Goal: Task Accomplishment & Management: Complete application form

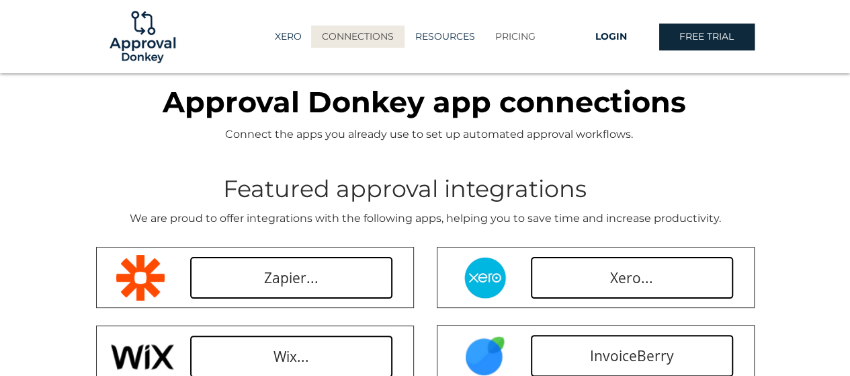
click at [518, 40] on p "PRICING" at bounding box center [516, 37] width 54 height 22
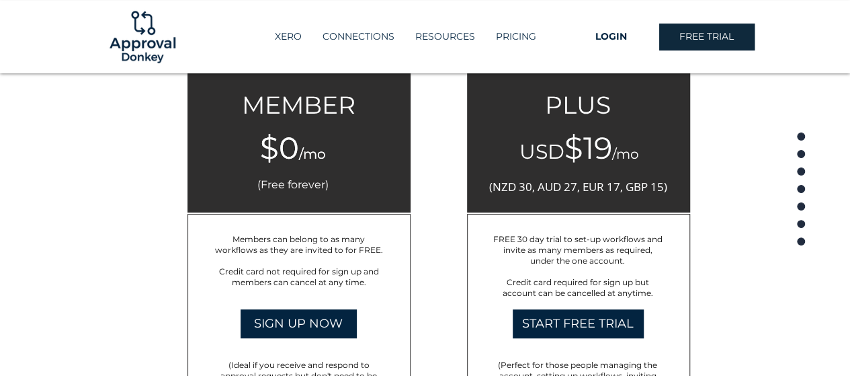
scroll to position [2772, 0]
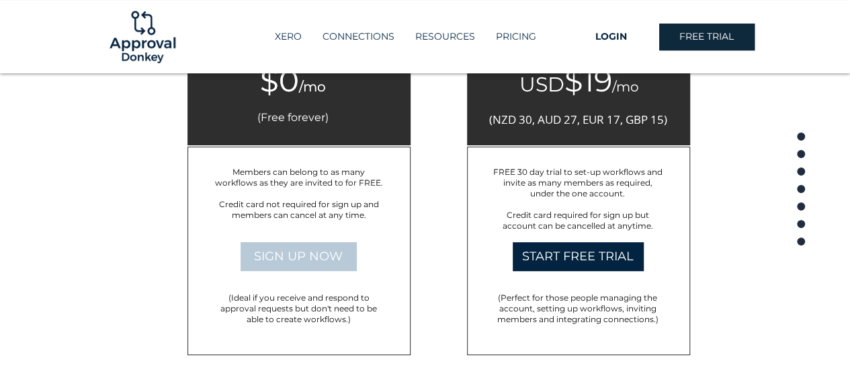
click at [337, 263] on link "SIGN UP NOW" at bounding box center [299, 256] width 116 height 29
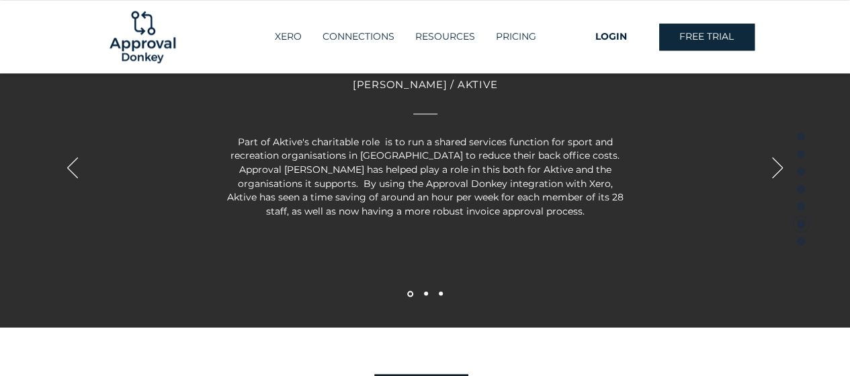
scroll to position [3108, 0]
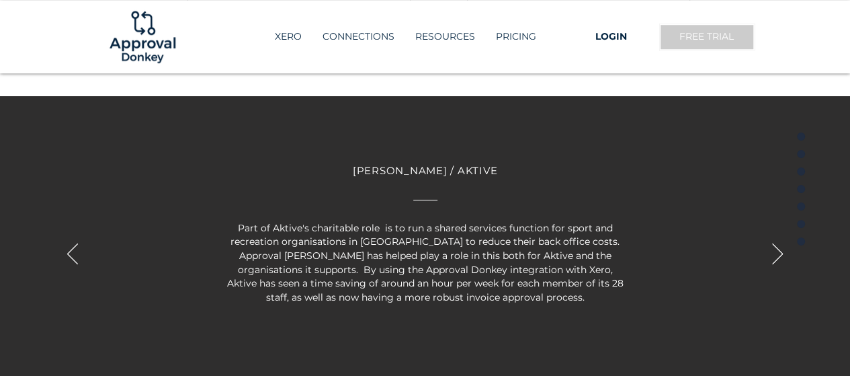
click at [701, 38] on span "FREE TRIAL" at bounding box center [706, 36] width 54 height 13
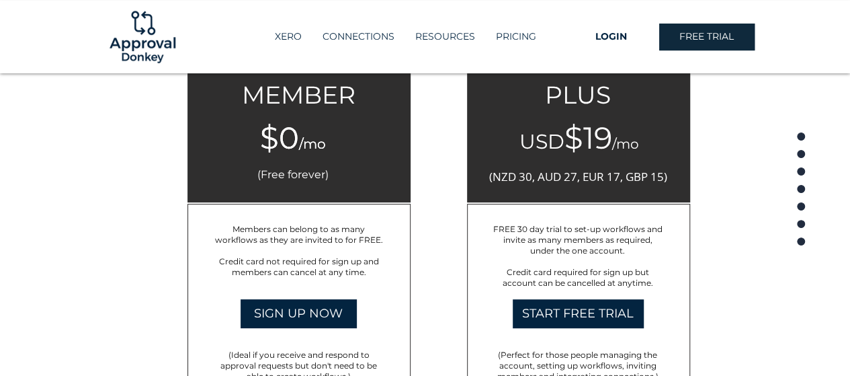
scroll to position [2772, 0]
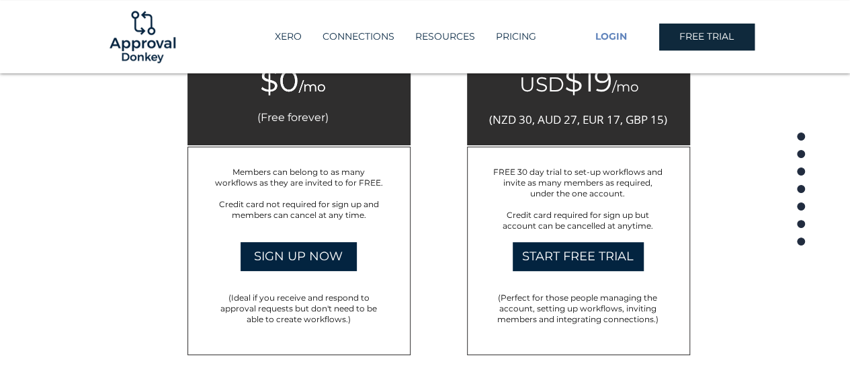
click at [609, 30] on link "LOGIN" at bounding box center [611, 37] width 95 height 27
click at [598, 44] on link "LOGIN" at bounding box center [611, 37] width 95 height 27
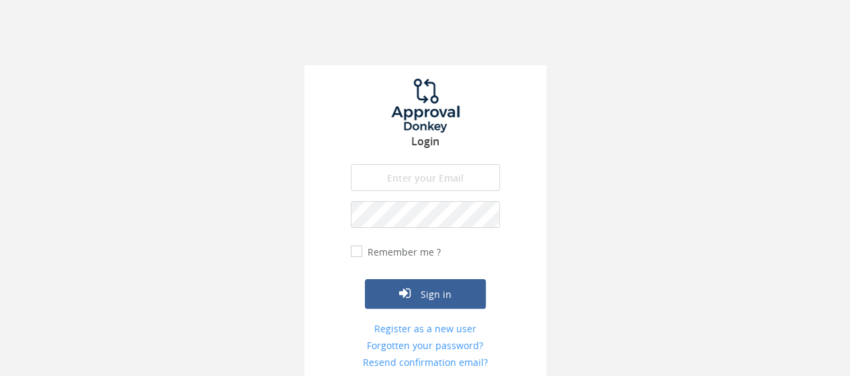
scroll to position [26, 0]
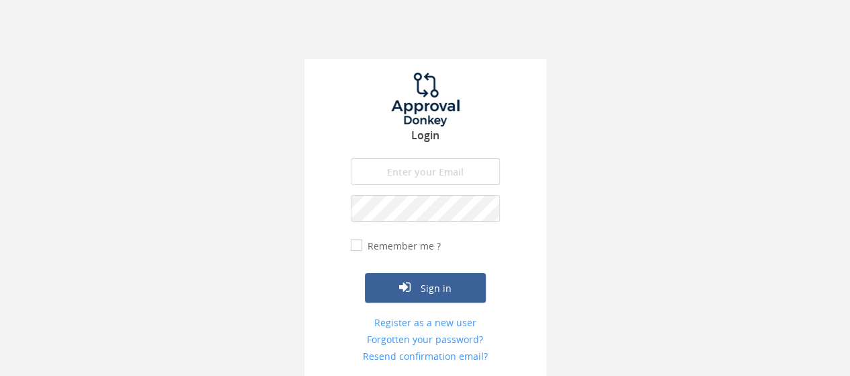
click at [433, 174] on input "email" at bounding box center [425, 171] width 149 height 27
type input "[EMAIL_ADDRESS][DOMAIN_NAME]"
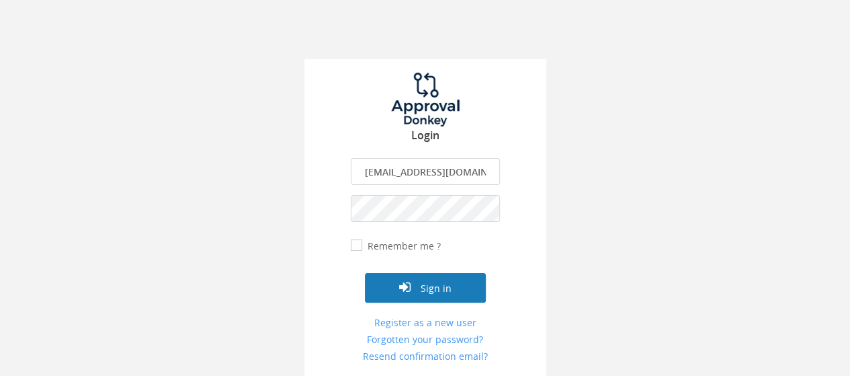
click at [456, 287] on button "Sign in" at bounding box center [425, 288] width 121 height 30
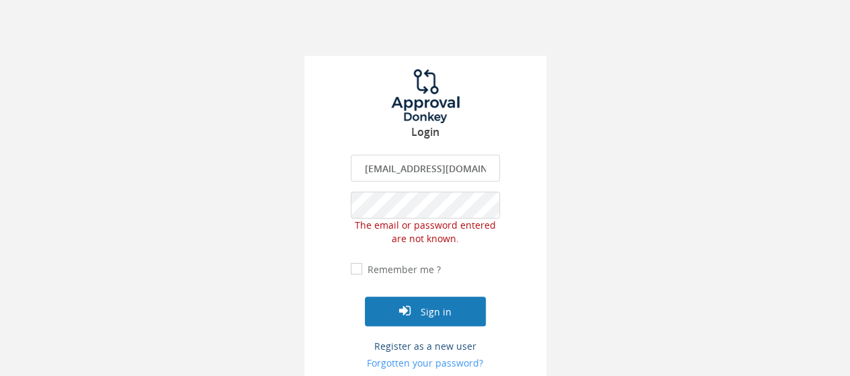
scroll to position [53, 0]
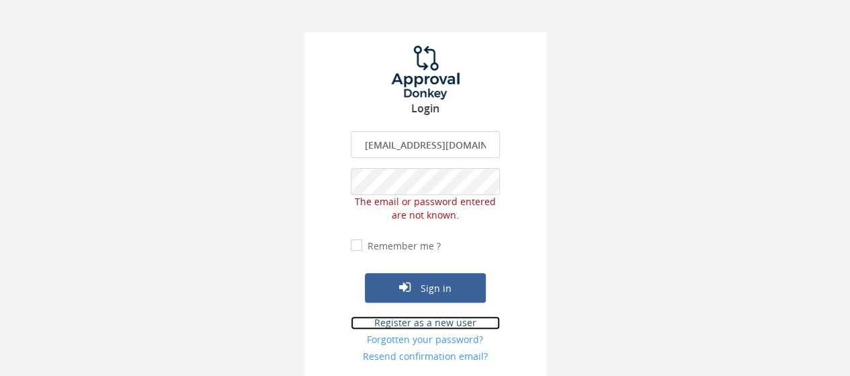
click at [436, 325] on link "Register as a new user" at bounding box center [425, 322] width 149 height 13
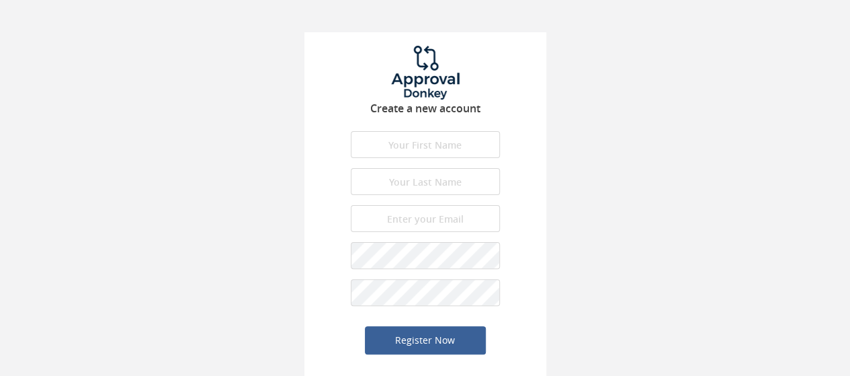
click at [714, 159] on div "Create a new account First name is required. First name must be letters. First …" at bounding box center [425, 164] width 850 height 434
click at [443, 151] on input "text" at bounding box center [425, 144] width 149 height 27
type input "nurul"
click at [430, 181] on input "text" at bounding box center [425, 181] width 149 height 27
type input "halid"
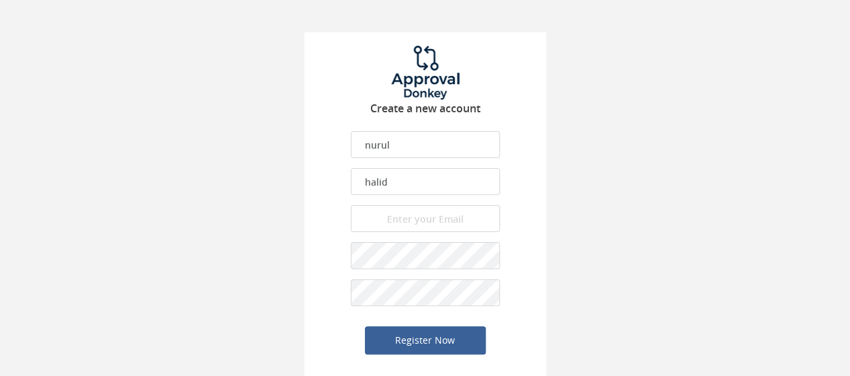
click at [448, 213] on input "email" at bounding box center [425, 218] width 149 height 27
type input "nurul.halid@enginebio.com"
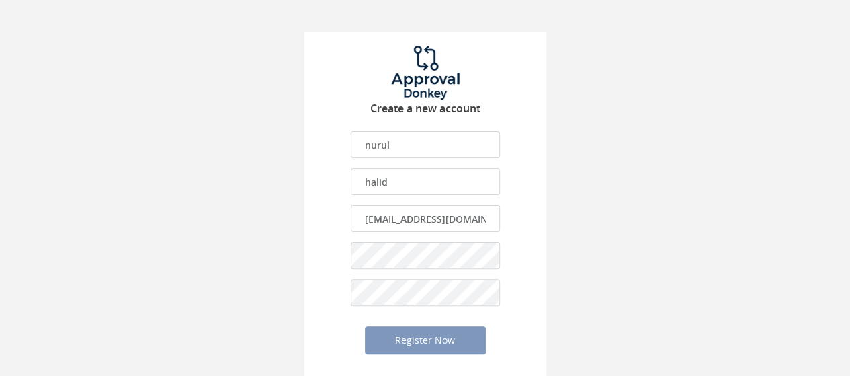
click at [632, 288] on div "Create a new account nurul First name is required. First name must be letters. …" at bounding box center [425, 164] width 850 height 434
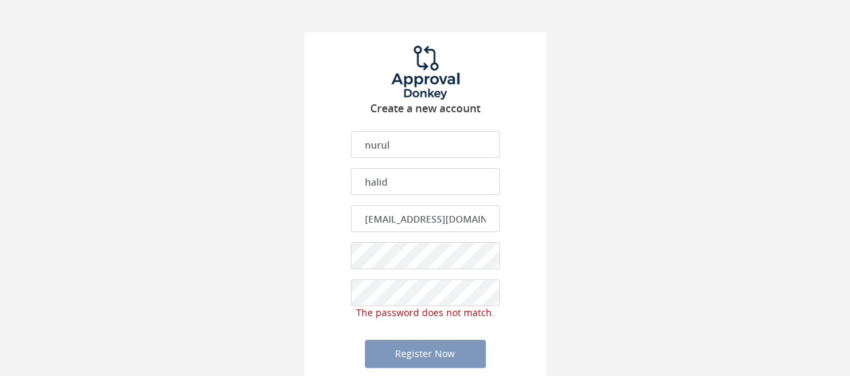
click at [271, 289] on div "Create a new account nurul First name is required. First name must be letters. …" at bounding box center [425, 171] width 850 height 448
click at [329, 249] on div "Create a new account nurul First name is required. First name must be letters. …" at bounding box center [425, 213] width 242 height 363
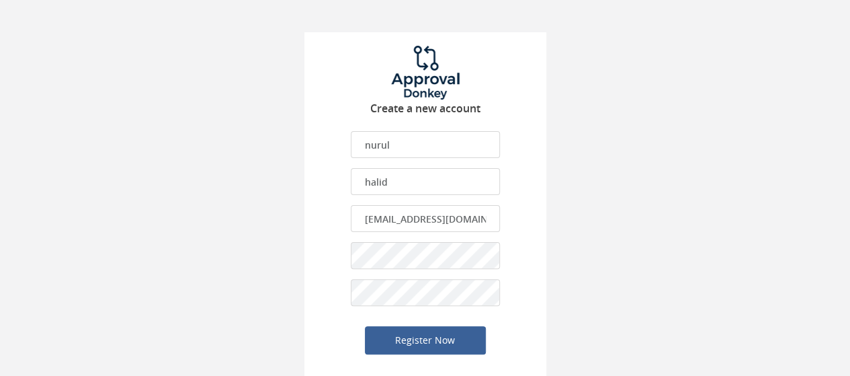
click at [630, 251] on div "Create a new account nurul First name is required. First name must be letters. …" at bounding box center [425, 164] width 850 height 434
click at [443, 337] on button "Register Now" at bounding box center [425, 340] width 121 height 28
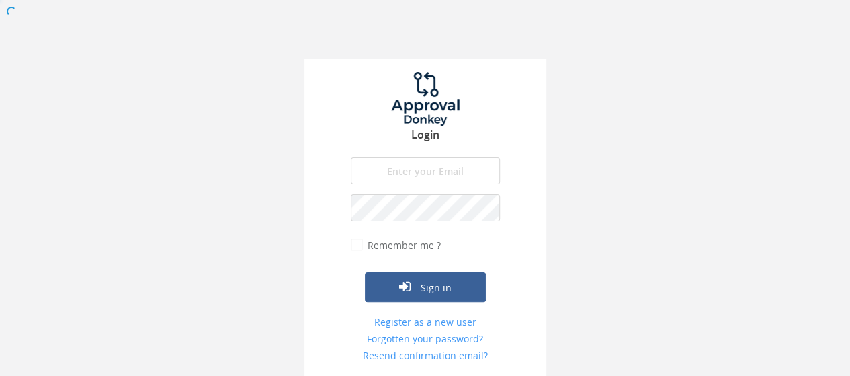
scroll to position [26, 0]
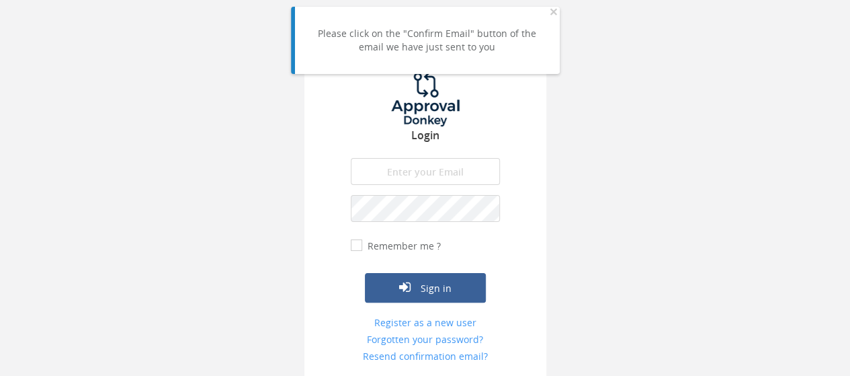
click at [684, 183] on div "Login The email is required. Invalid email address. The password is required. T…" at bounding box center [425, 175] width 850 height 403
click at [552, 14] on span "×" at bounding box center [554, 11] width 8 height 19
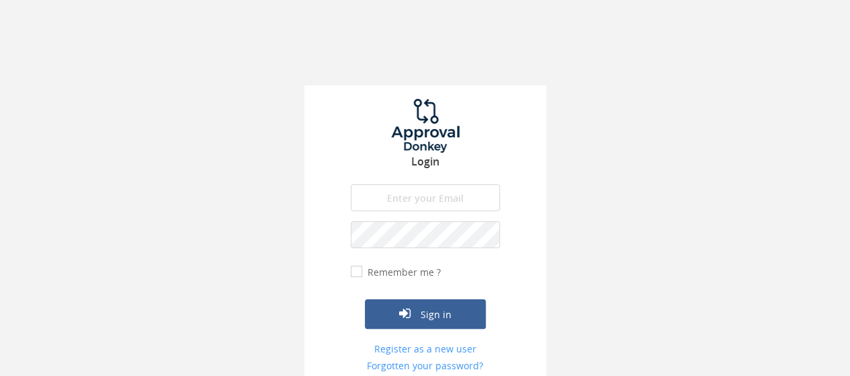
click at [459, 195] on input "email" at bounding box center [425, 197] width 149 height 27
type input "[EMAIL_ADDRESS][DOMAIN_NAME]"
click at [365, 299] on button "Sign in" at bounding box center [425, 314] width 121 height 30
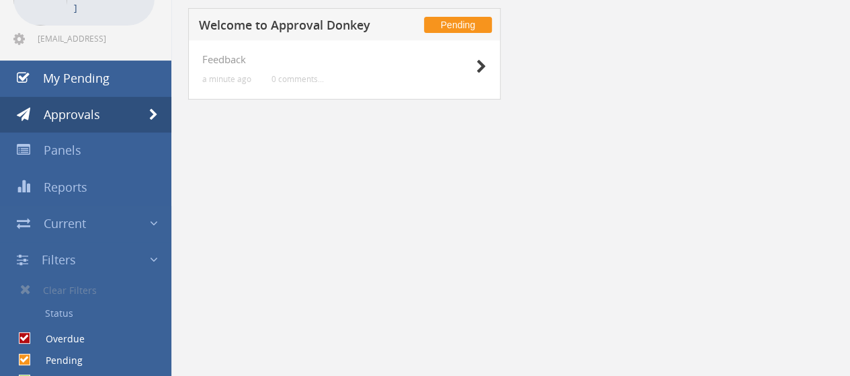
scroll to position [82, 0]
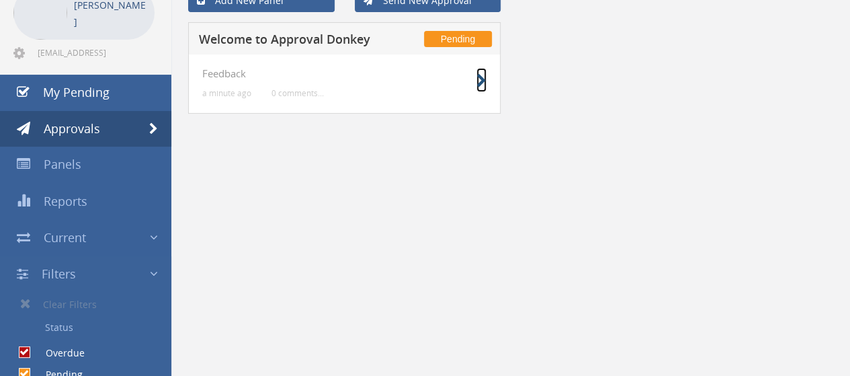
click at [478, 79] on icon at bounding box center [481, 81] width 10 height 14
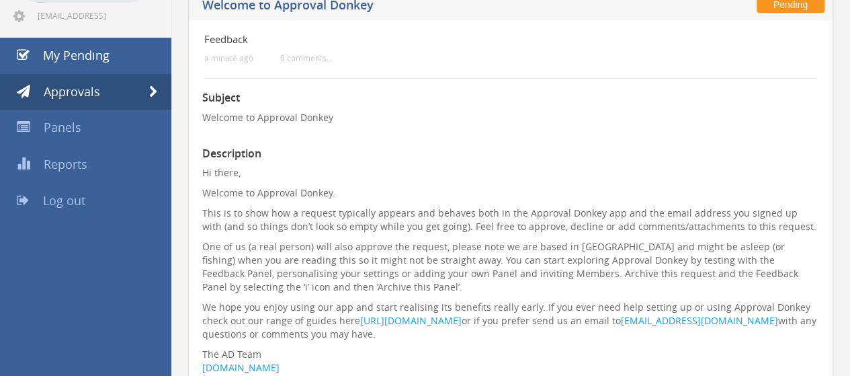
scroll to position [216, 0]
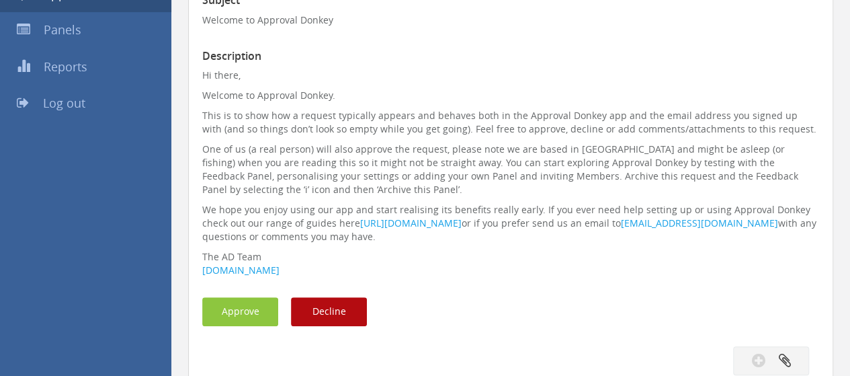
click at [517, 318] on div "Approve Decline" at bounding box center [510, 311] width 637 height 29
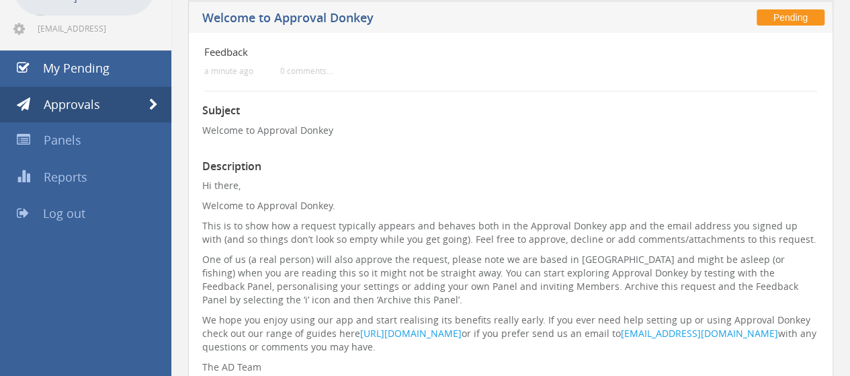
scroll to position [15, 0]
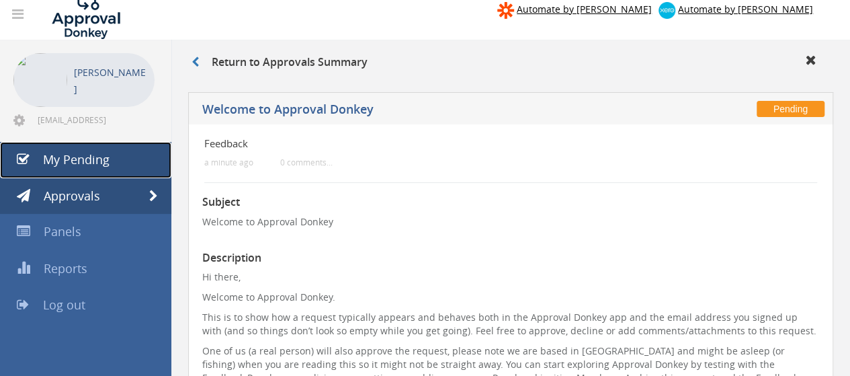
click at [114, 160] on link "My Pending" at bounding box center [85, 160] width 171 height 36
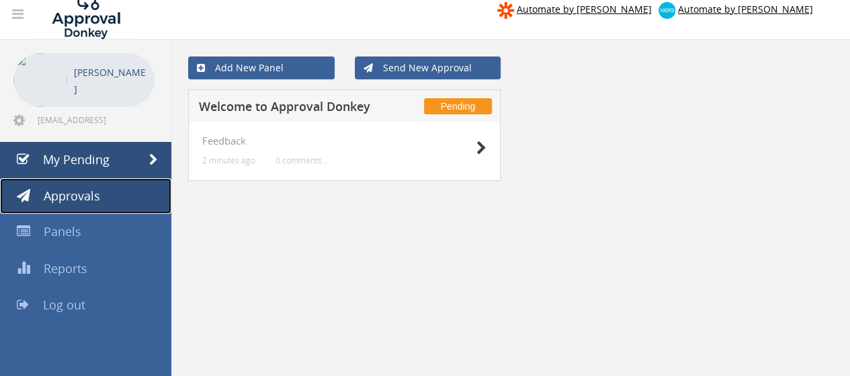
click at [81, 194] on span "Approvals" at bounding box center [72, 195] width 56 height 16
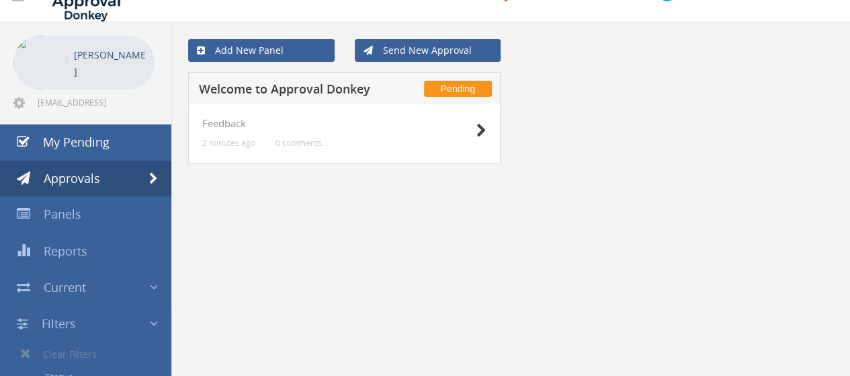
scroll to position [15, 0]
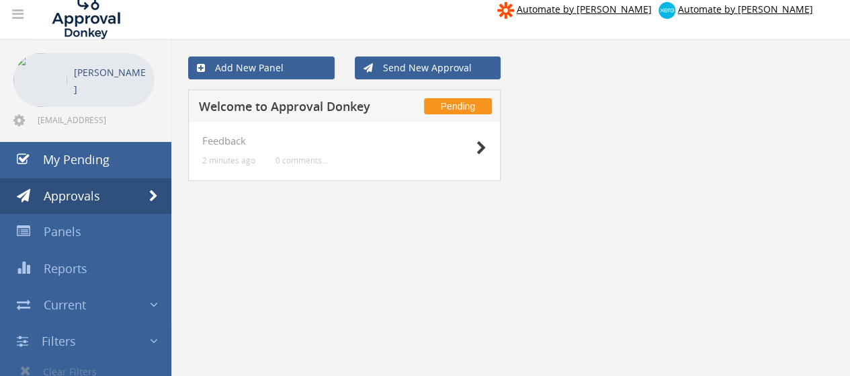
click at [60, 67] on img at bounding box center [40, 80] width 54 height 54
click at [95, 76] on p "nurul halid" at bounding box center [111, 81] width 74 height 34
drag, startPoint x: 82, startPoint y: 74, endPoint x: 0, endPoint y: 68, distance: 82.2
click at [0, 68] on li "nurul halid nurul.halid@enginebio.com" at bounding box center [85, 91] width 171 height 102
click at [447, 239] on div "Add New Panel Send New Approval Pending Welcome to Approval Donkey Feedback 2 m…" at bounding box center [510, 342] width 679 height 605
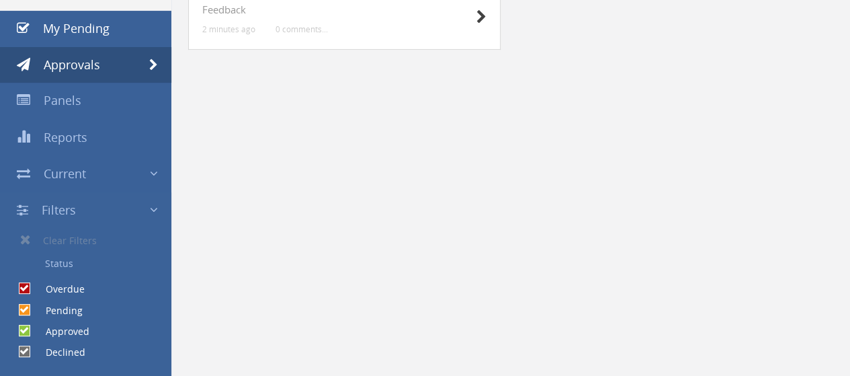
scroll to position [149, 0]
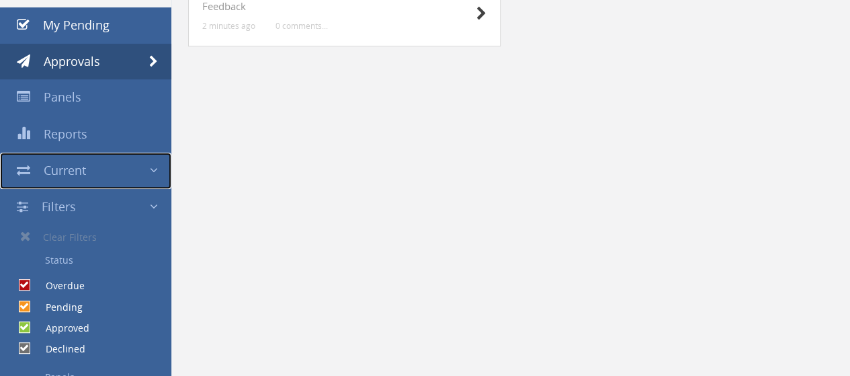
click at [146, 173] on link "Current" at bounding box center [85, 171] width 171 height 36
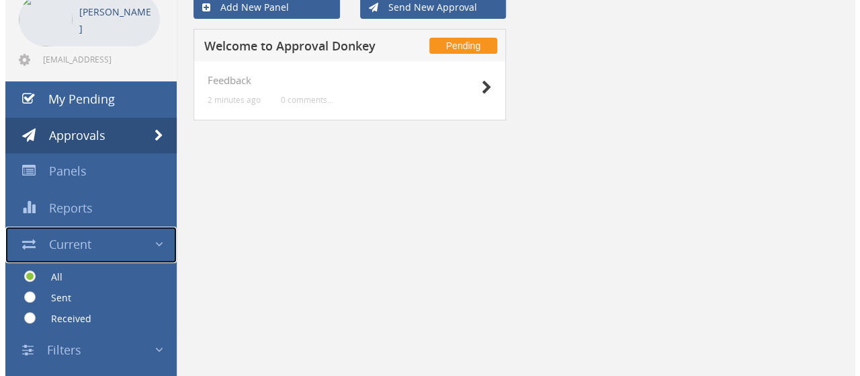
scroll to position [0, 0]
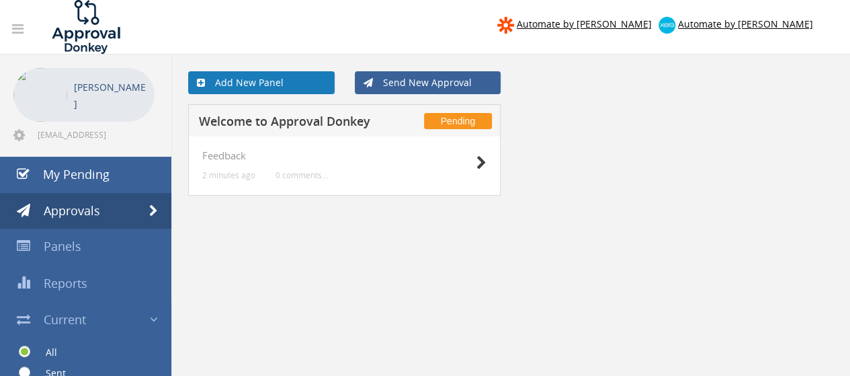
click at [293, 83] on link "Add New Panel" at bounding box center [261, 82] width 146 height 23
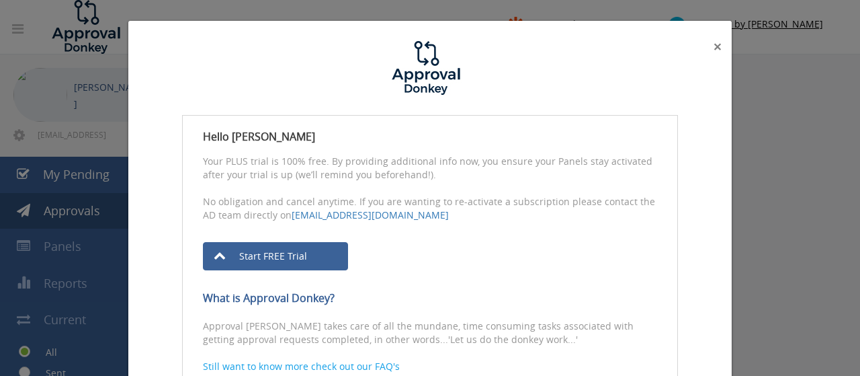
click at [714, 43] on span "×" at bounding box center [718, 46] width 8 height 19
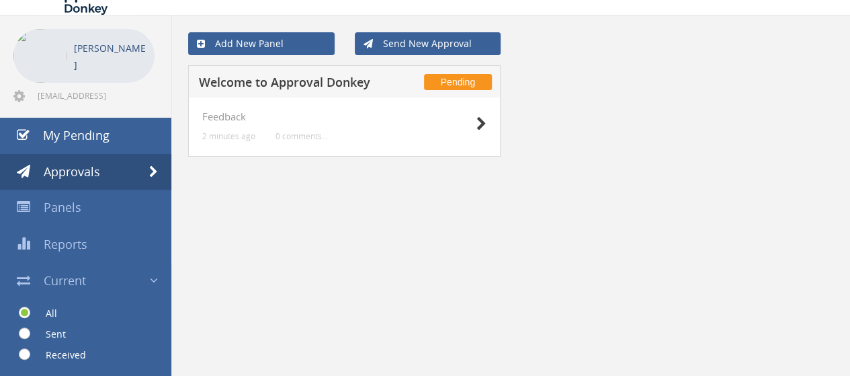
scroll to position [18, 0]
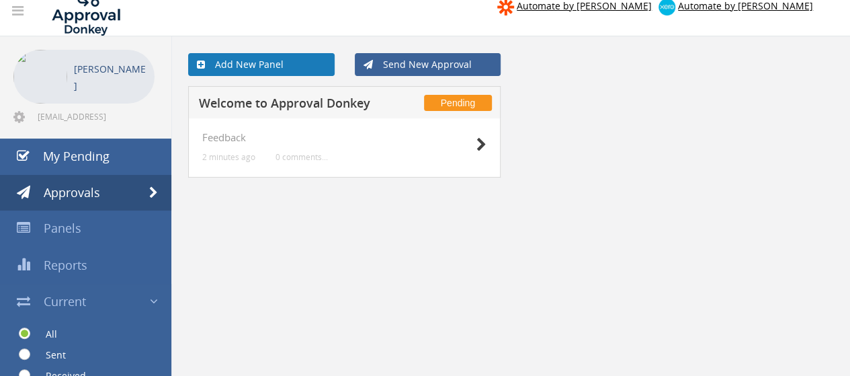
click at [312, 67] on link "Add New Panel" at bounding box center [261, 64] width 146 height 23
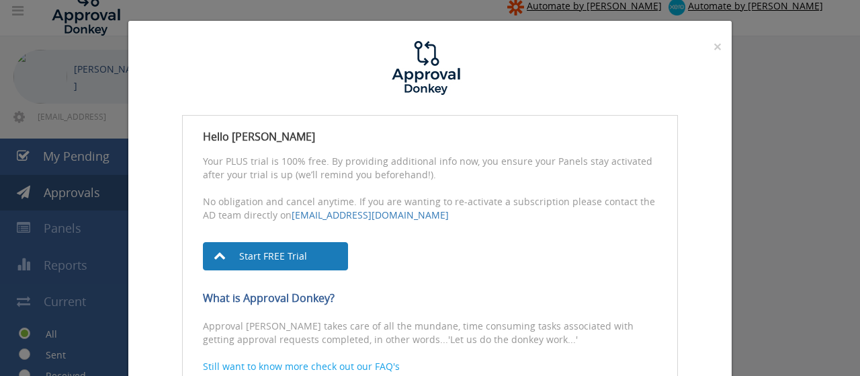
click at [267, 253] on link "Start FREE Trial" at bounding box center [275, 256] width 145 height 28
click at [715, 46] on span "×" at bounding box center [718, 46] width 8 height 19
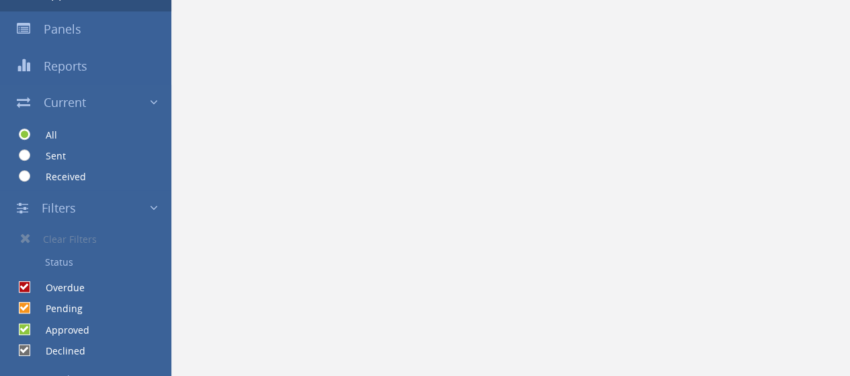
scroll to position [354, 0]
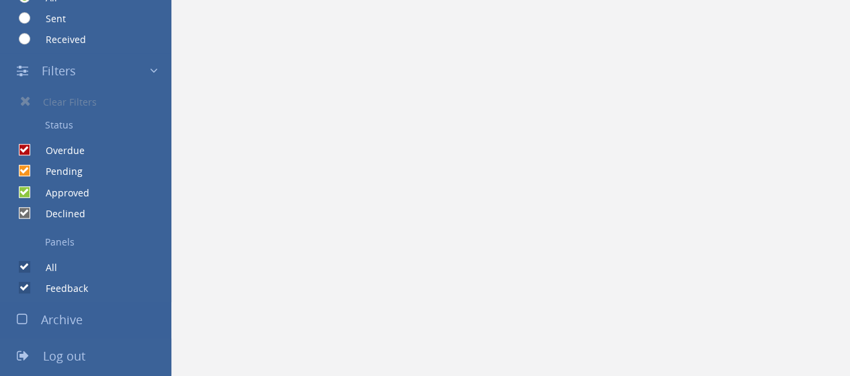
click at [78, 357] on span "Log out" at bounding box center [64, 355] width 42 height 16
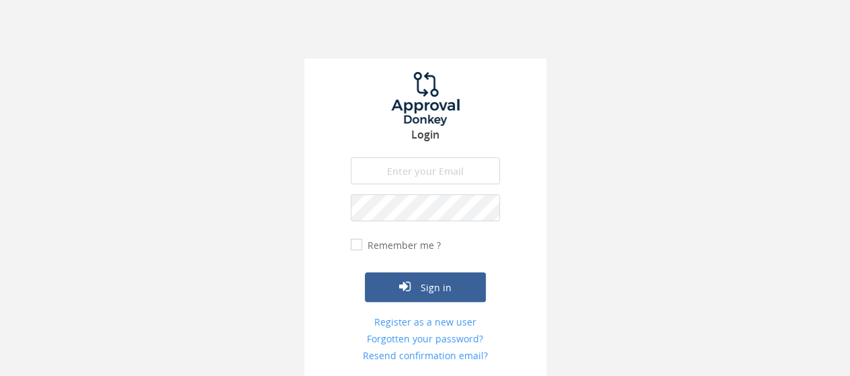
scroll to position [26, 0]
click at [577, 134] on div "Login The email is required. Invalid email address. The password is required. T…" at bounding box center [425, 175] width 850 height 403
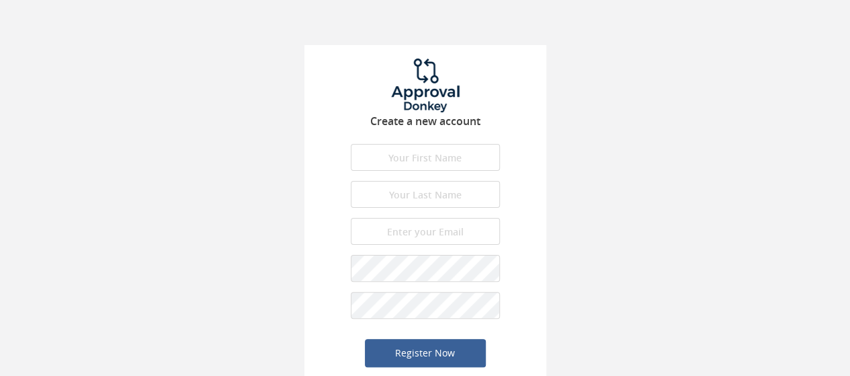
scroll to position [58, 0]
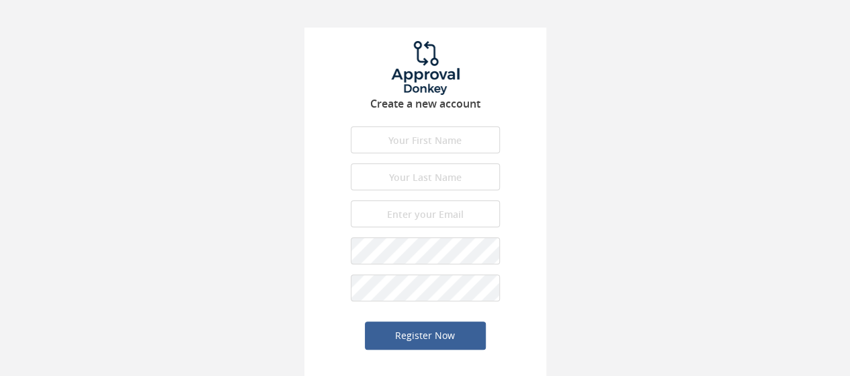
click at [407, 140] on input "text" at bounding box center [425, 139] width 149 height 27
type input "nurul"
click at [430, 176] on input "text" at bounding box center [425, 176] width 149 height 27
type input "halid"
click at [430, 217] on input "email" at bounding box center [425, 213] width 149 height 27
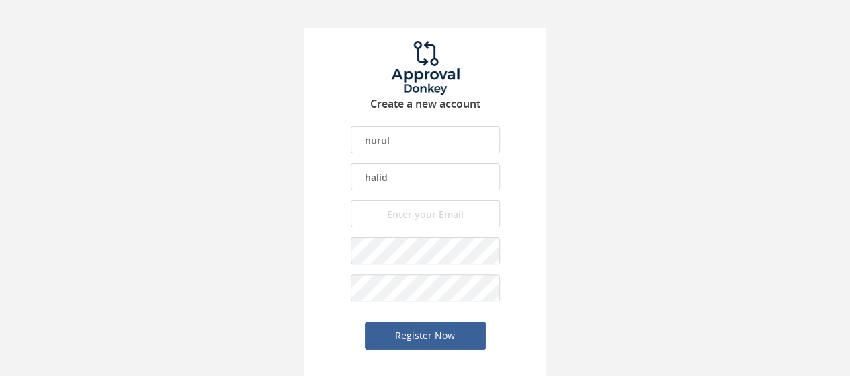
type input "[EMAIL_ADDRESS][DOMAIN_NAME]"
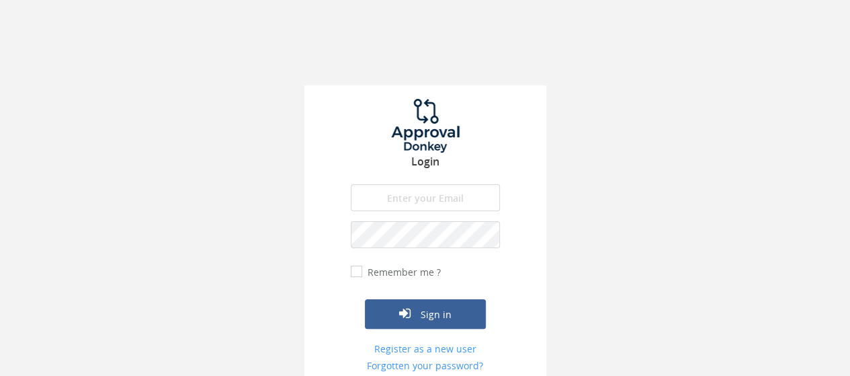
click at [443, 196] on input "email" at bounding box center [425, 197] width 149 height 27
type input "[EMAIL_ADDRESS][DOMAIN_NAME]"
click at [365, 299] on button "Sign in" at bounding box center [425, 314] width 121 height 30
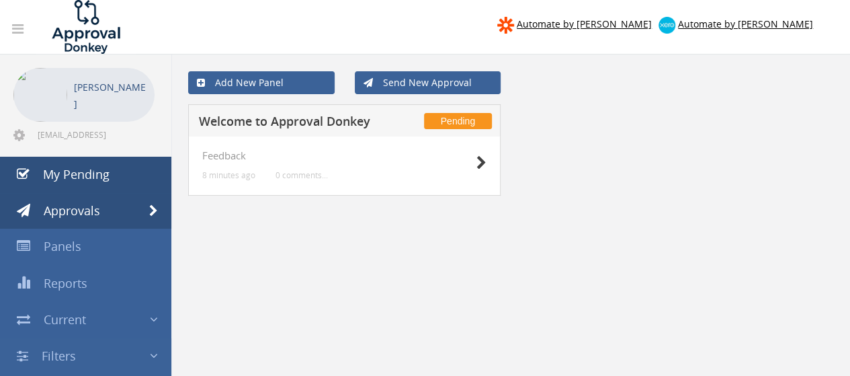
drag, startPoint x: 72, startPoint y: 140, endPoint x: 75, endPoint y: 163, distance: 23.1
click at [72, 141] on div "[PERSON_NAME] [EMAIL_ADDRESS][DOMAIN_NAME]" at bounding box center [85, 105] width 144 height 75
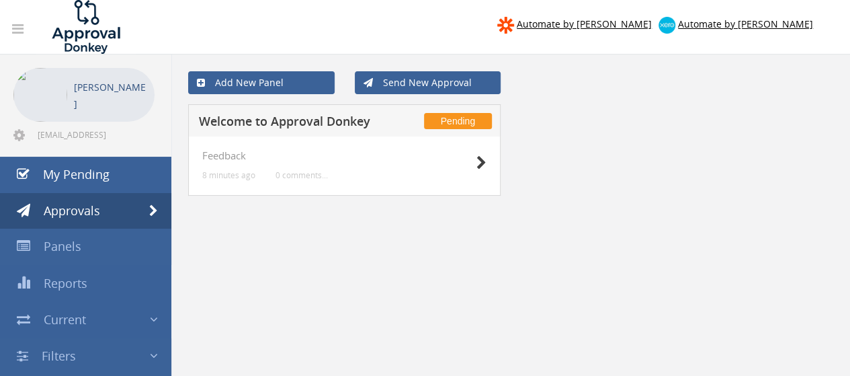
scroll to position [67, 0]
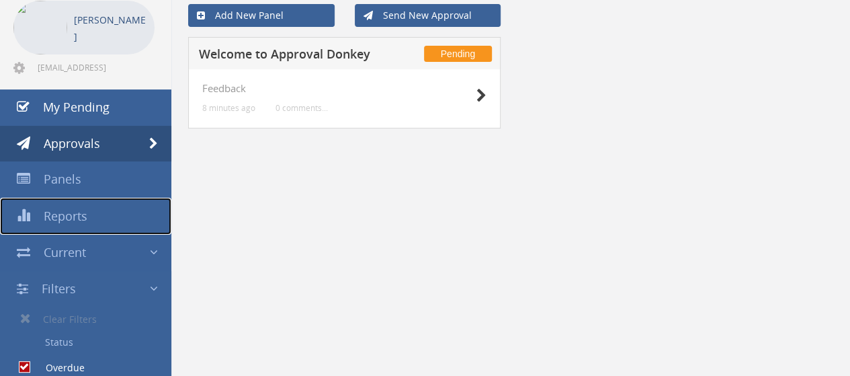
click at [77, 213] on span "Reports" at bounding box center [66, 216] width 44 height 16
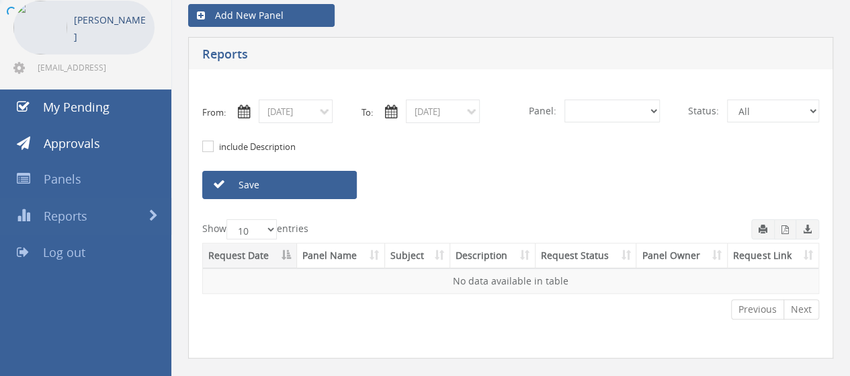
select select "number:0"
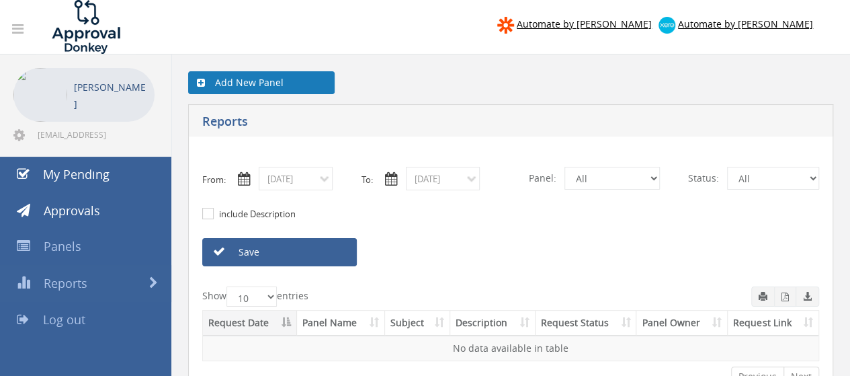
click at [307, 85] on link "Add New Panel" at bounding box center [261, 82] width 146 height 23
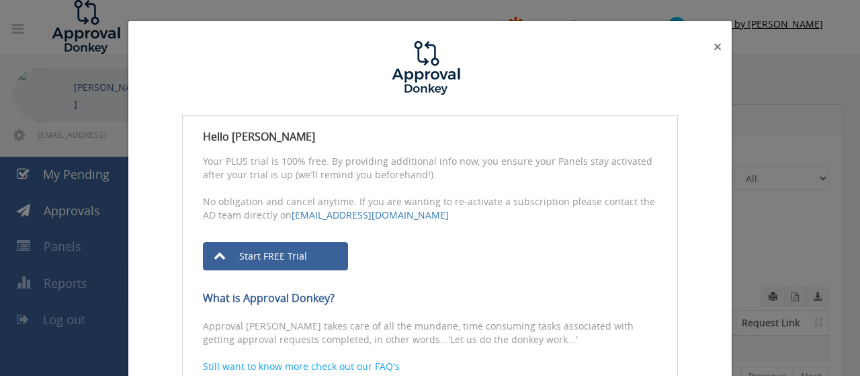
click at [714, 44] on span "×" at bounding box center [718, 46] width 8 height 19
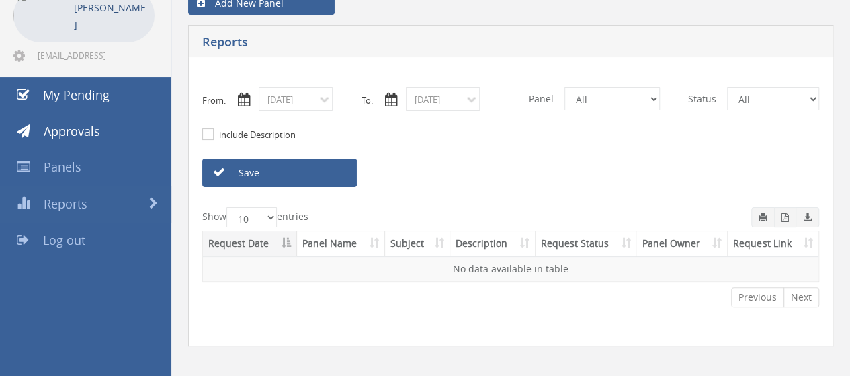
scroll to position [90, 0]
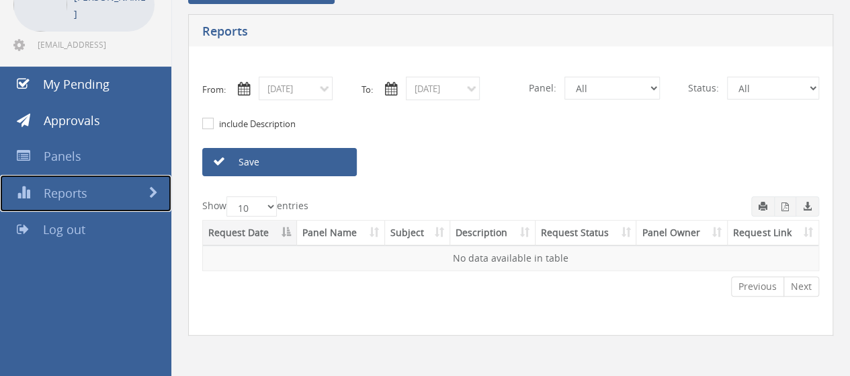
click at [80, 191] on span "Reports" at bounding box center [66, 193] width 44 height 16
click at [507, 189] on div "From: 09/17/2025 To: 09/17/2025 Panel: All Feedback Status: All Pending Approve…" at bounding box center [510, 190] width 645 height 289
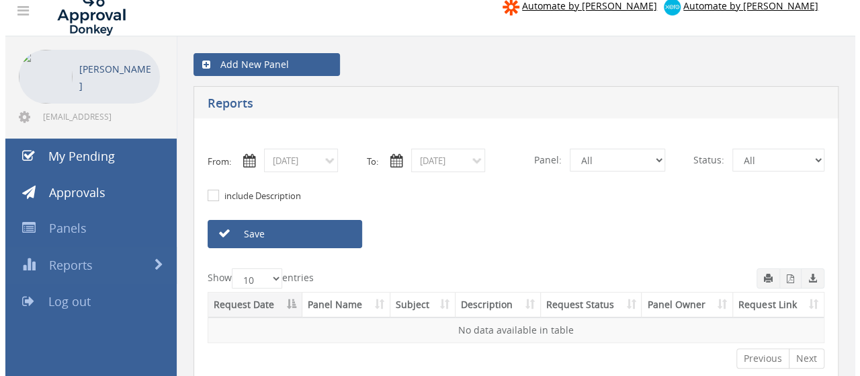
scroll to position [0, 0]
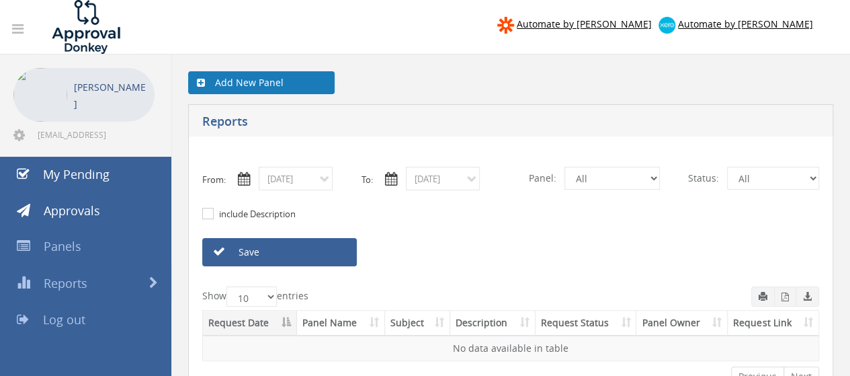
click at [244, 74] on link "Add New Panel" at bounding box center [261, 82] width 146 height 23
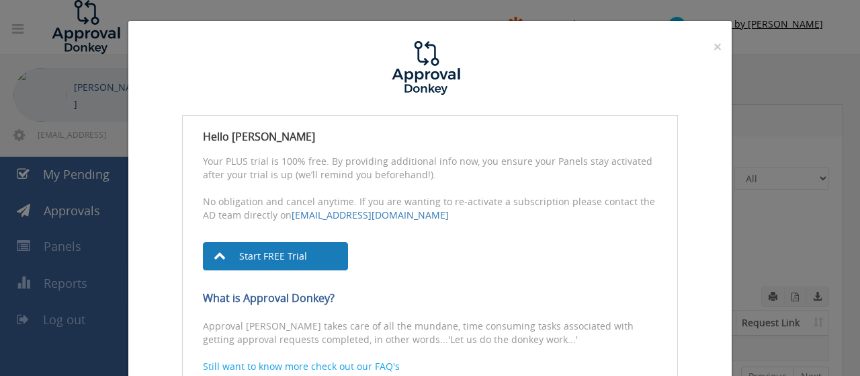
click at [290, 250] on link "Start FREE Trial" at bounding box center [275, 256] width 145 height 28
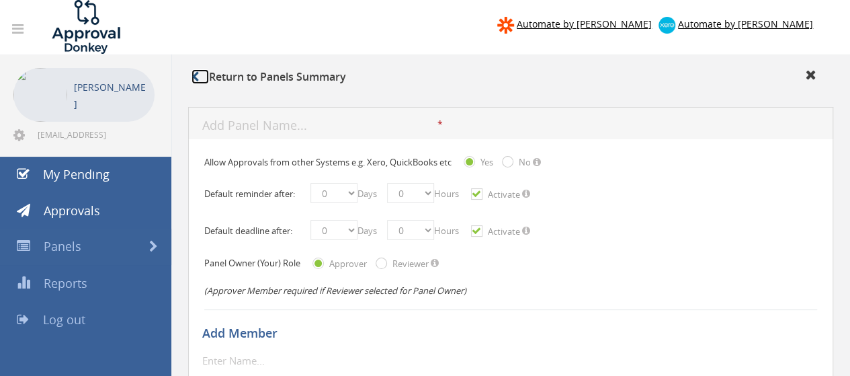
click at [198, 74] on icon at bounding box center [195, 76] width 7 height 11
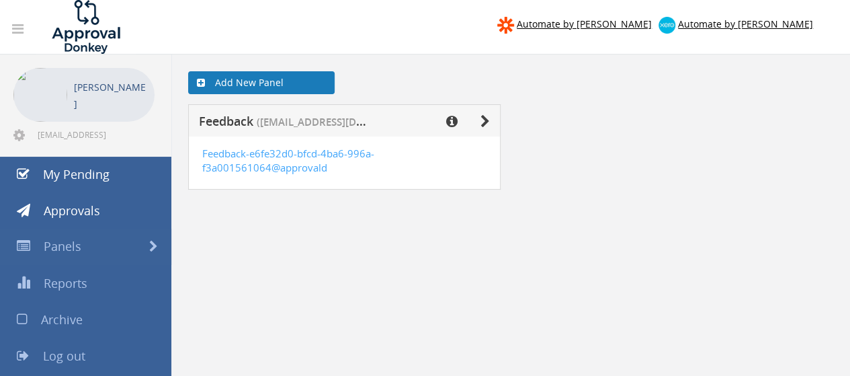
click at [297, 85] on link "Add New Panel" at bounding box center [261, 82] width 146 height 23
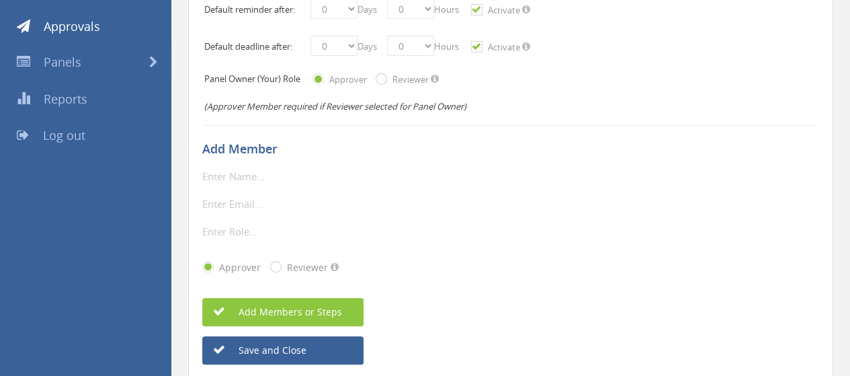
scroll to position [228, 0]
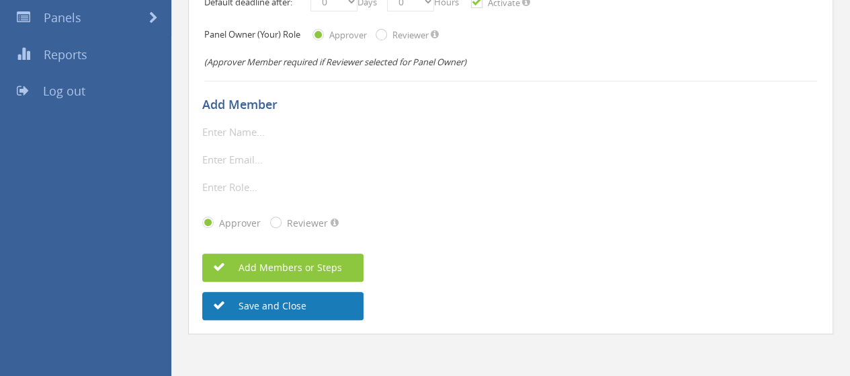
click at [305, 302] on button "Save and Close" at bounding box center [282, 306] width 161 height 28
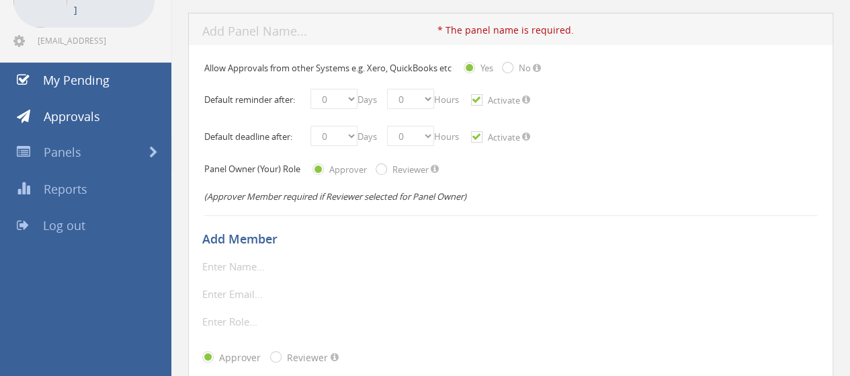
scroll to position [0, 0]
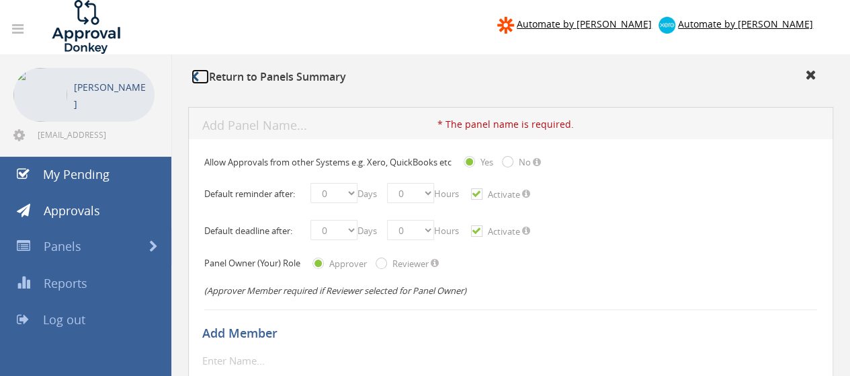
click at [196, 77] on icon at bounding box center [195, 76] width 7 height 11
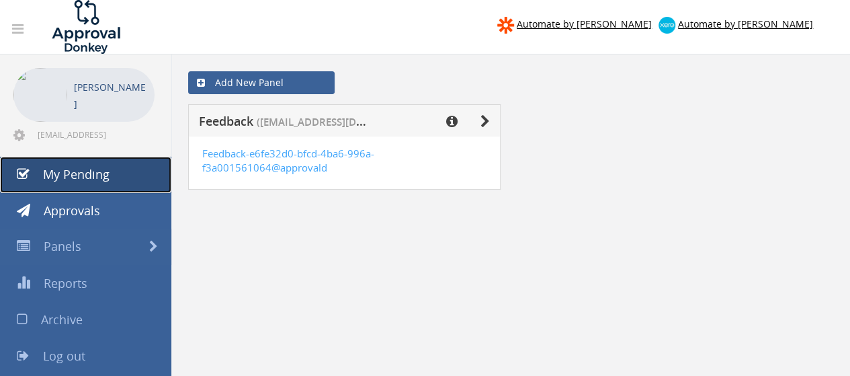
click at [112, 175] on link "My Pending" at bounding box center [85, 175] width 171 height 36
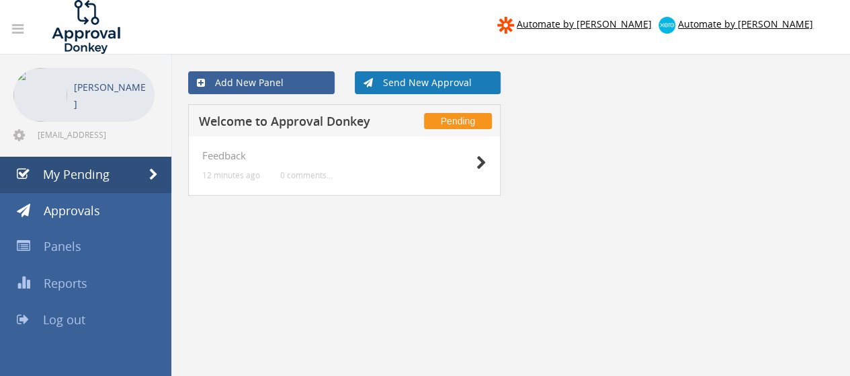
click at [386, 86] on link "Send New Approval" at bounding box center [428, 82] width 146 height 23
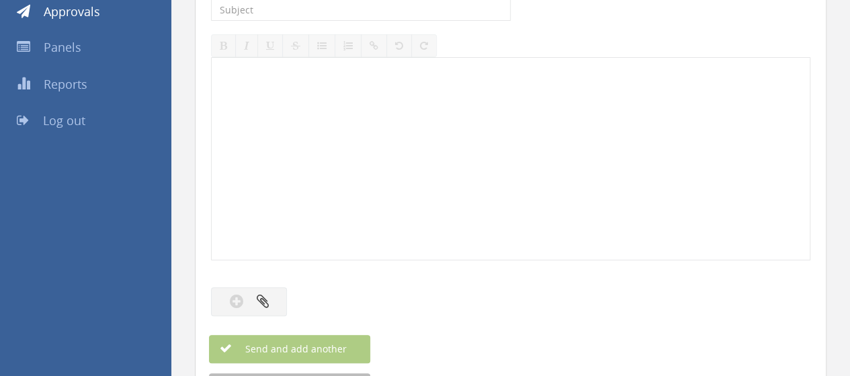
scroll to position [105, 0]
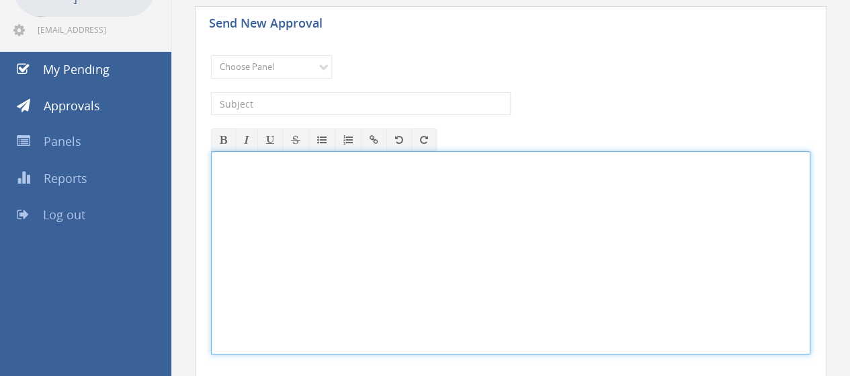
click at [337, 235] on div at bounding box center [511, 253] width 598 height 202
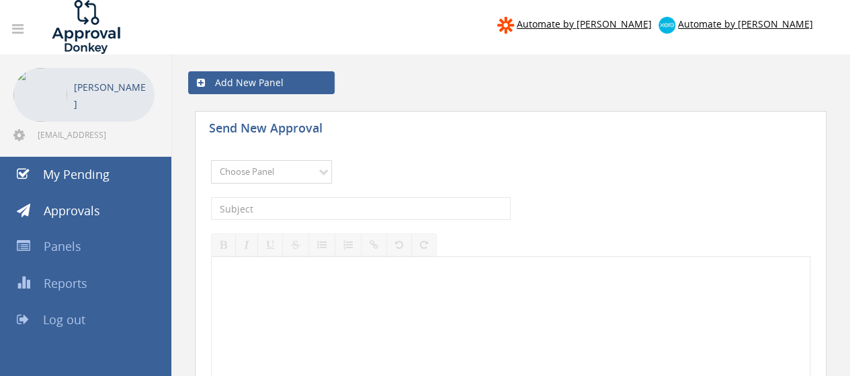
click at [302, 173] on select "Choose Panel Feedback" at bounding box center [271, 172] width 121 height 24
click at [211, 160] on select "Choose Panel Feedback" at bounding box center [271, 172] width 121 height 24
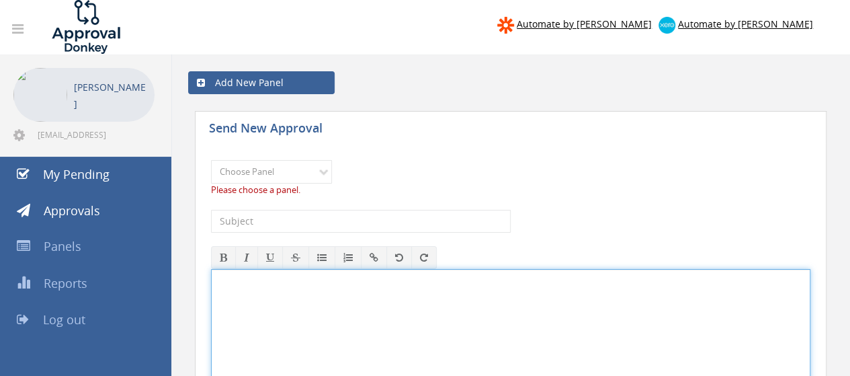
click at [313, 284] on div at bounding box center [511, 370] width 598 height 202
click at [308, 218] on input "text" at bounding box center [361, 221] width 300 height 23
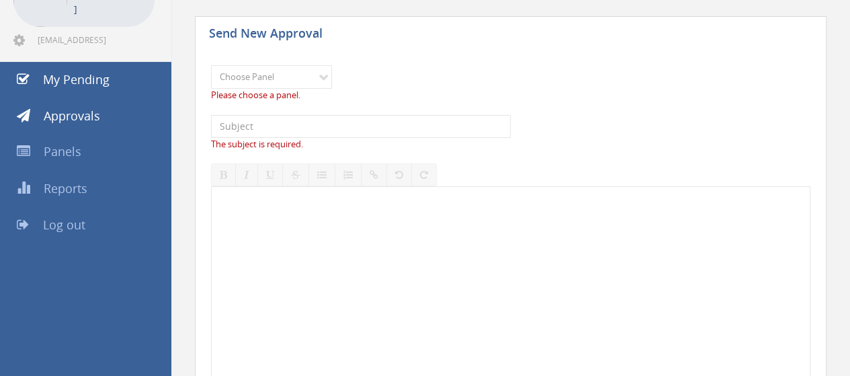
scroll to position [95, 0]
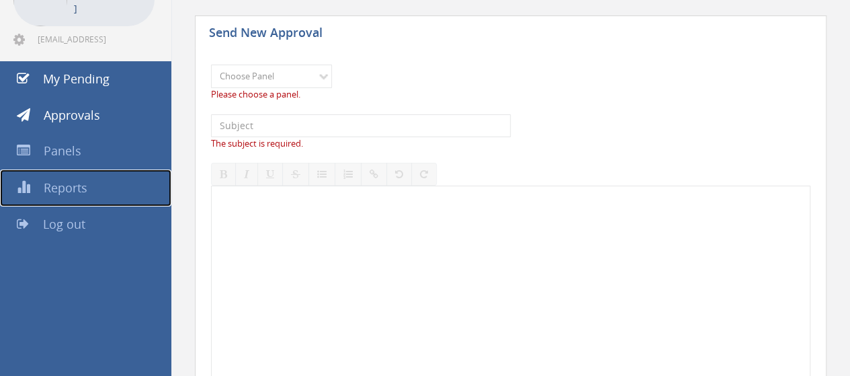
click at [70, 192] on span "Reports" at bounding box center [66, 187] width 44 height 16
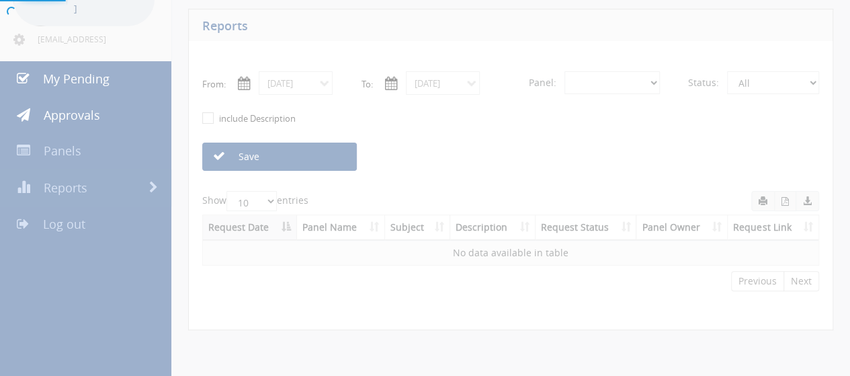
select select "number:0"
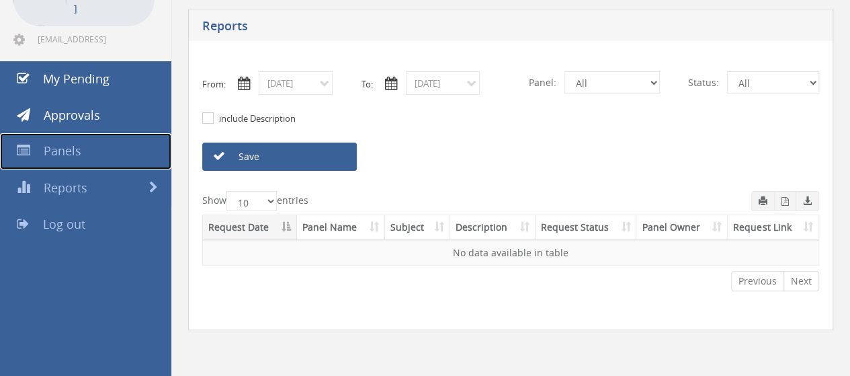
click at [74, 138] on link "Panels" at bounding box center [85, 151] width 171 height 36
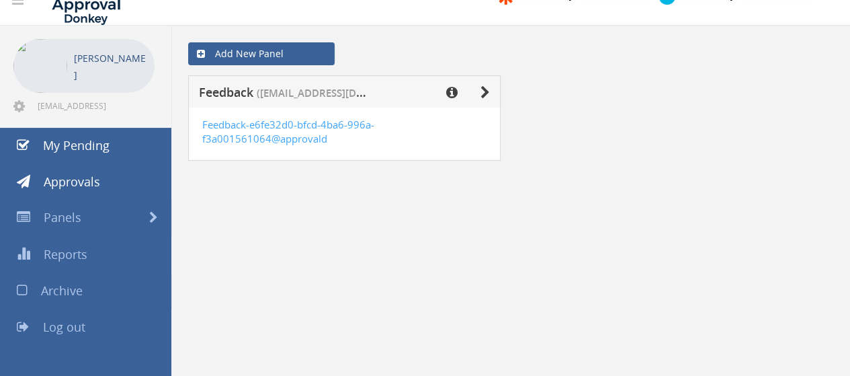
scroll to position [54, 0]
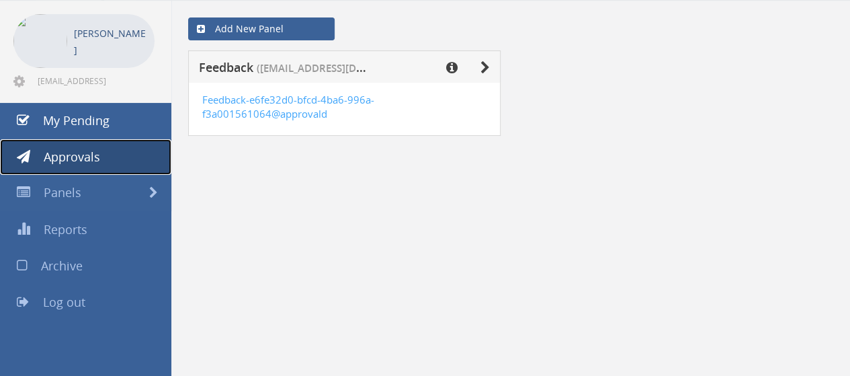
click at [91, 149] on span "Approvals" at bounding box center [72, 157] width 56 height 16
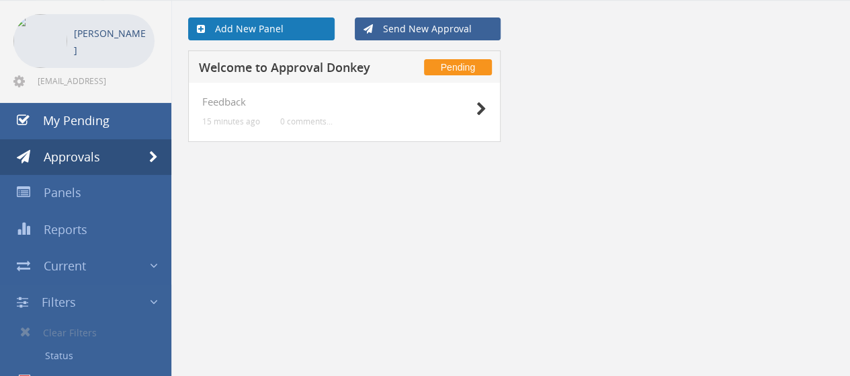
click at [245, 33] on link "Add New Panel" at bounding box center [261, 28] width 146 height 23
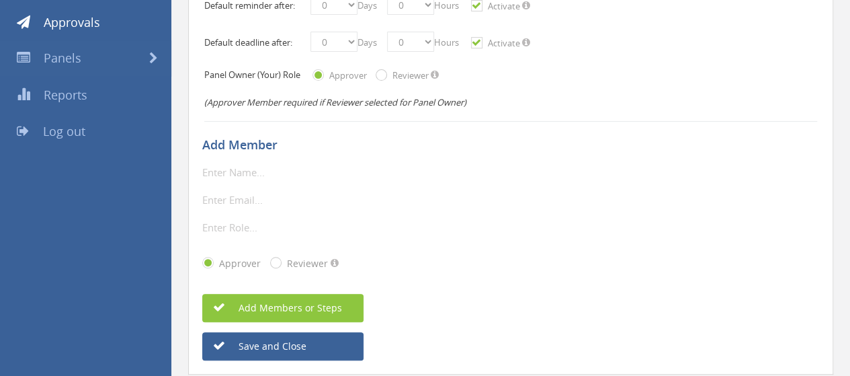
scroll to position [121, 0]
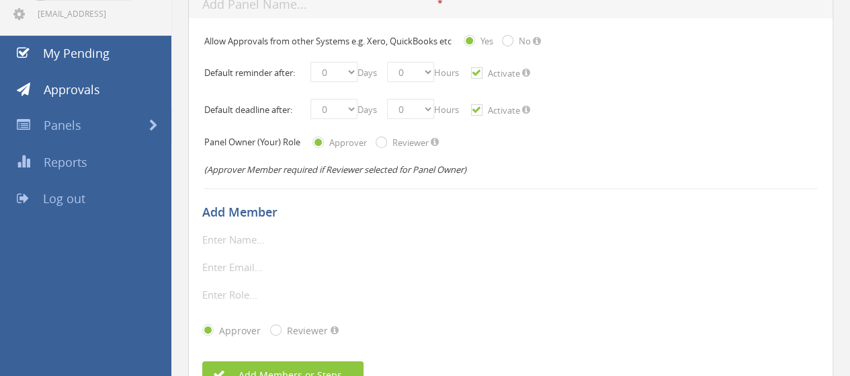
click at [380, 141] on input "Reviewer" at bounding box center [380, 143] width 9 height 9
radio input "true"
click at [321, 143] on input "Received" at bounding box center [316, 143] width 9 height 9
radio input "true"
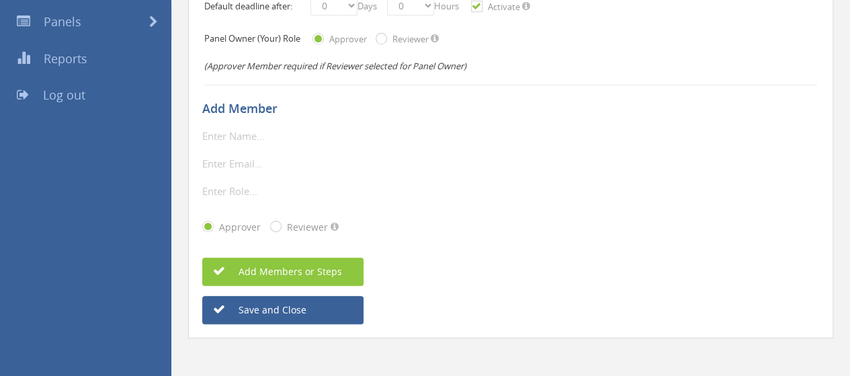
scroll to position [228, 0]
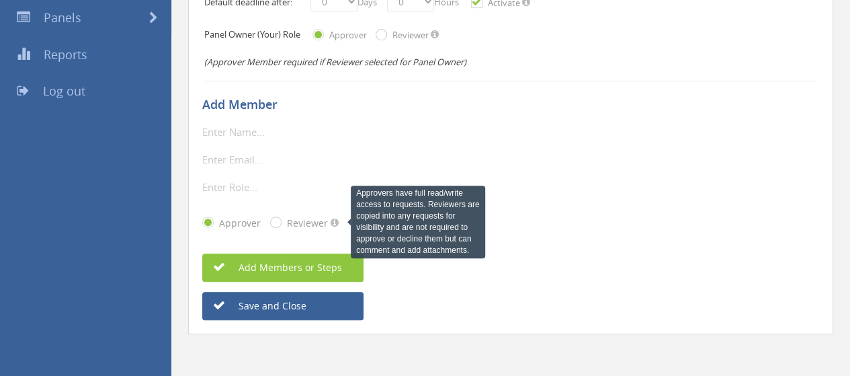
click at [331, 222] on span at bounding box center [335, 222] width 8 height 9
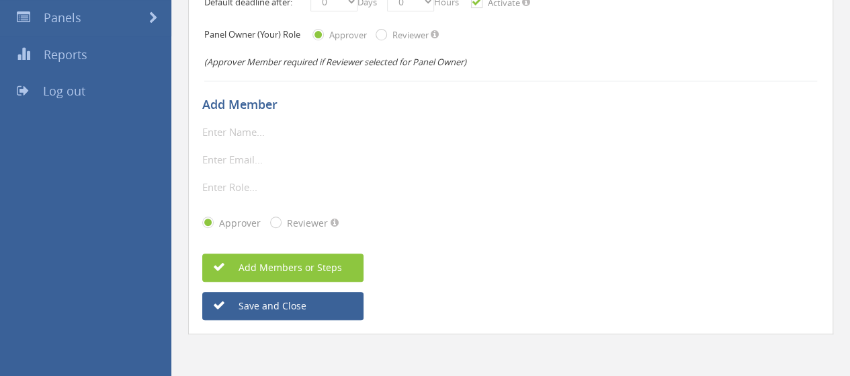
click at [514, 290] on div "Add Member * The display name is required. Only alphanumeric\underline\horizont…" at bounding box center [510, 203] width 617 height 236
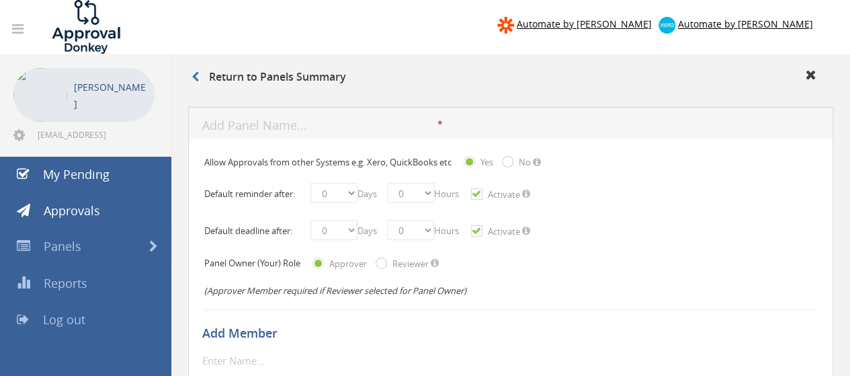
scroll to position [0, 0]
click at [200, 80] on link at bounding box center [200, 76] width 17 height 15
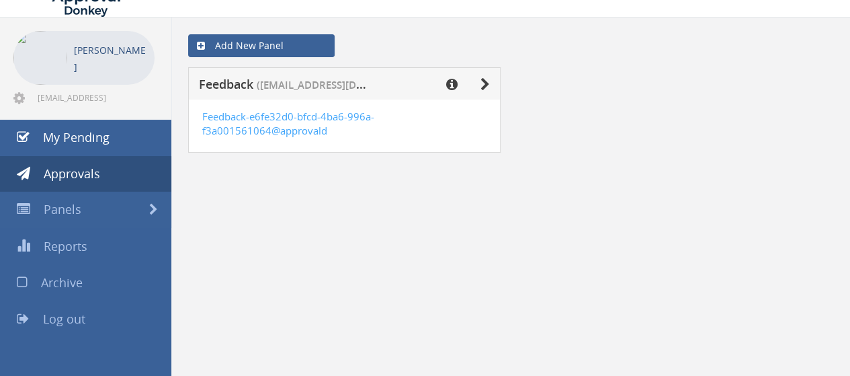
scroll to position [54, 0]
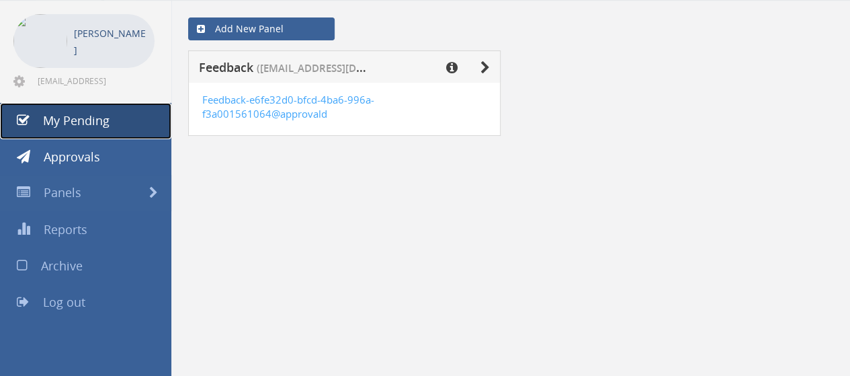
click at [80, 122] on span "My Pending" at bounding box center [76, 120] width 67 height 16
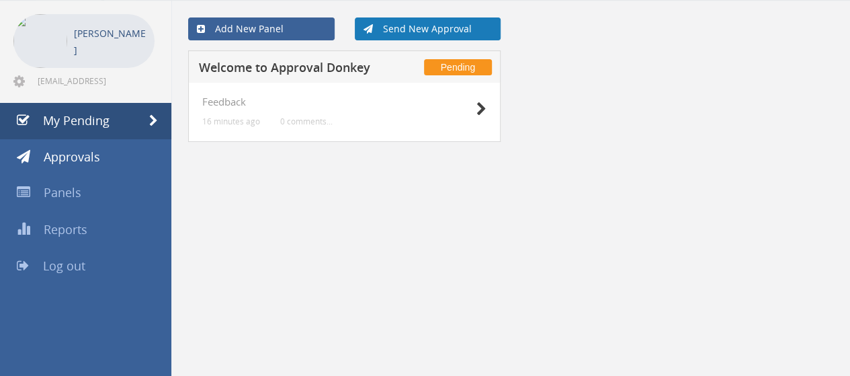
click at [387, 25] on link "Send New Approval" at bounding box center [428, 28] width 146 height 23
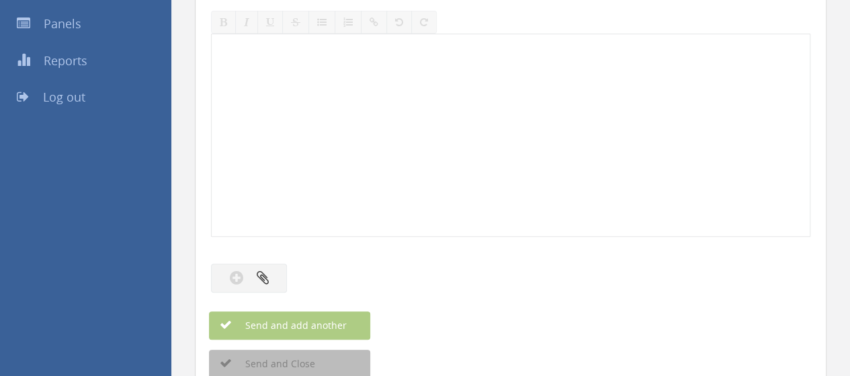
scroll to position [255, 0]
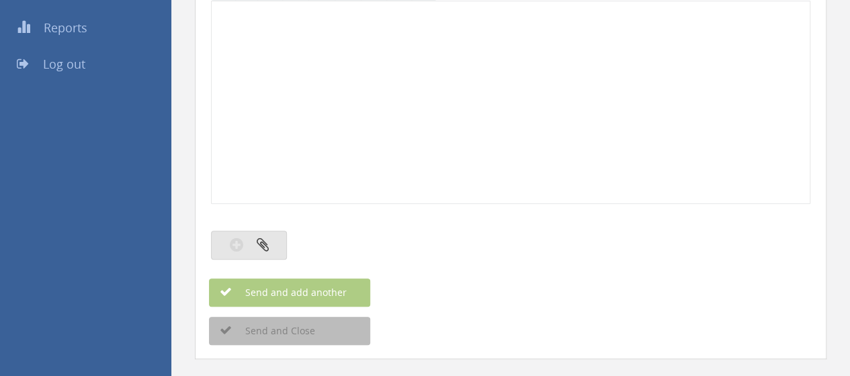
click at [257, 237] on icon "button" at bounding box center [263, 244] width 12 height 15
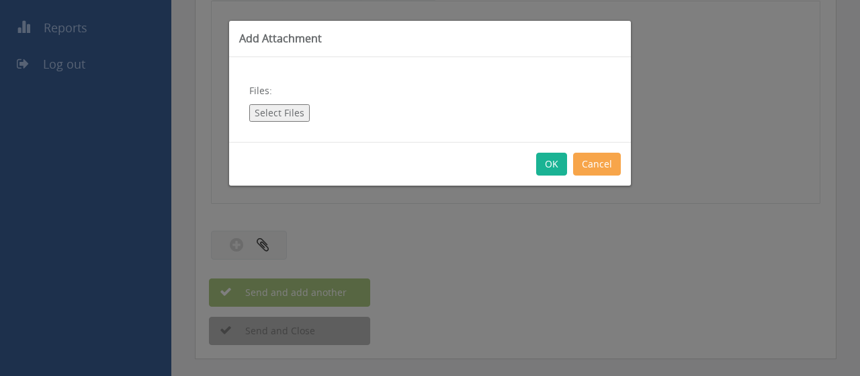
click at [595, 169] on button "Cancel" at bounding box center [597, 164] width 48 height 23
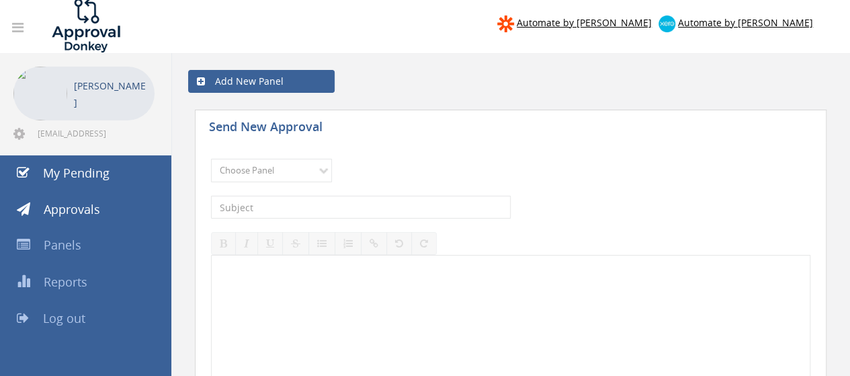
scroll to position [0, 0]
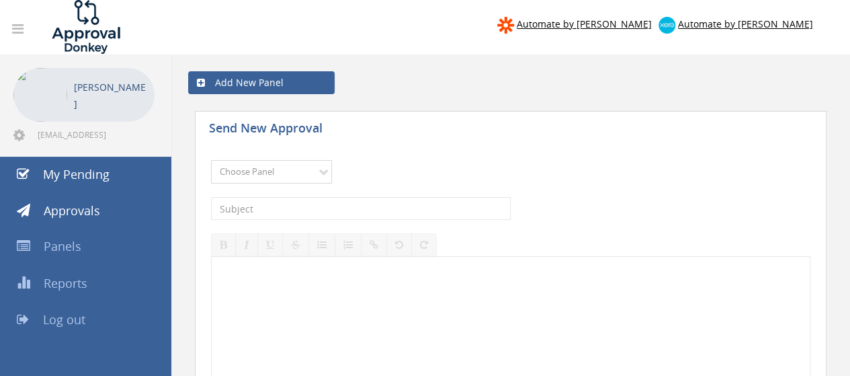
click at [277, 170] on select "Choose Panel Feedback" at bounding box center [271, 172] width 121 height 24
select select "14084"
click at [211, 160] on select "Choose Panel Feedback" at bounding box center [271, 172] width 121 height 24
click at [445, 141] on div "Send New Approval" at bounding box center [511, 127] width 632 height 32
click at [239, 85] on link "Add New Panel" at bounding box center [261, 82] width 146 height 23
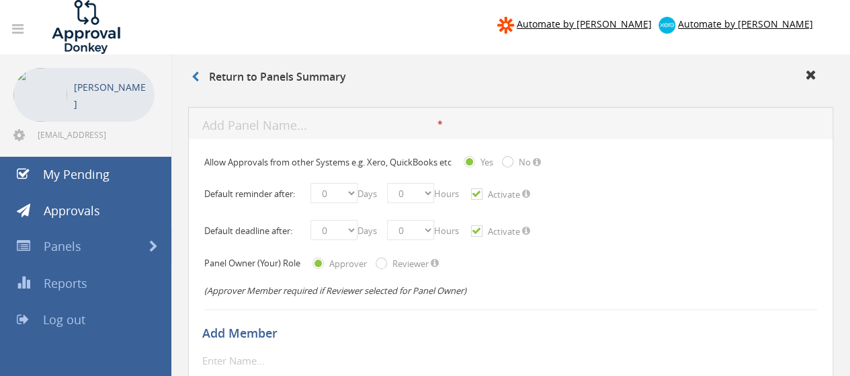
scroll to position [134, 0]
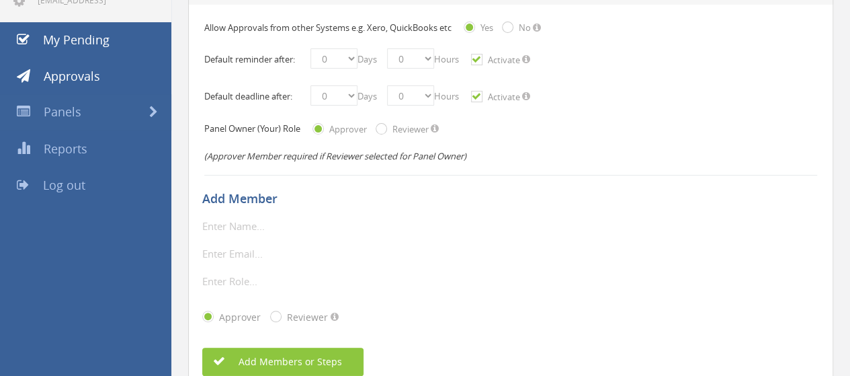
click at [262, 228] on input "text" at bounding box center [279, 225] width 155 height 17
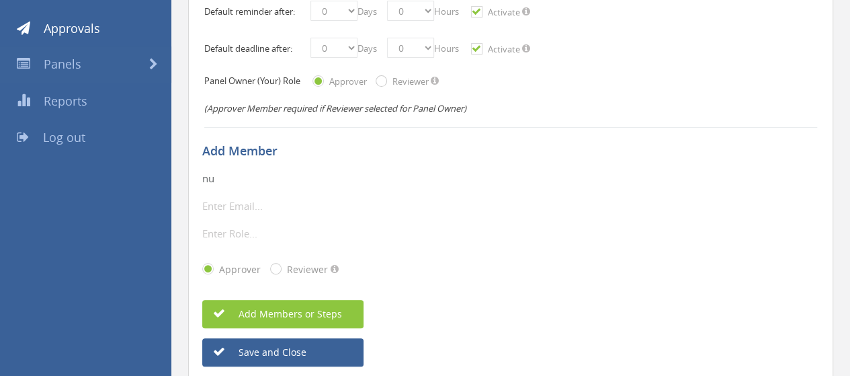
scroll to position [202, 0]
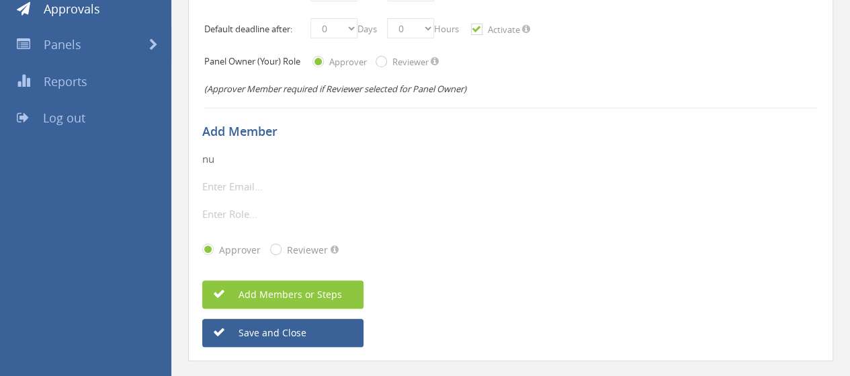
type input "nu"
click at [255, 202] on div "nu * The display name is required. Only alphanumeric\underline\horizontal line …" at bounding box center [510, 209] width 617 height 118
click at [251, 212] on input "text" at bounding box center [279, 213] width 155 height 17
click at [281, 247] on div "Reviewer" at bounding box center [299, 250] width 58 height 14
click at [276, 249] on input "Single radio Two" at bounding box center [274, 249] width 9 height 9
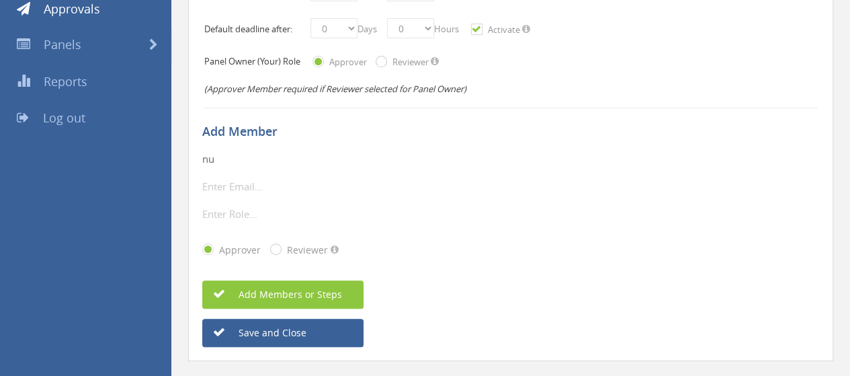
radio input "true"
click at [245, 215] on input "text" at bounding box center [279, 213] width 155 height 17
type input "h"
click at [433, 247] on div "Approver Reviewer" at bounding box center [510, 249] width 617 height 35
click at [210, 251] on input "Single radio Two" at bounding box center [206, 249] width 9 height 9
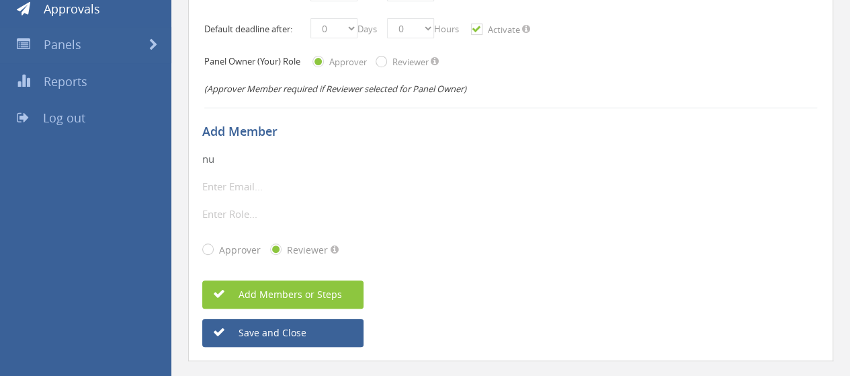
radio input "true"
click at [220, 208] on input "text" at bounding box center [279, 213] width 155 height 17
type input "h"
type input "a"
click at [582, 276] on div "Add Member nu * The display name is required. Only alphanumeric\underline\horiz…" at bounding box center [510, 230] width 617 height 236
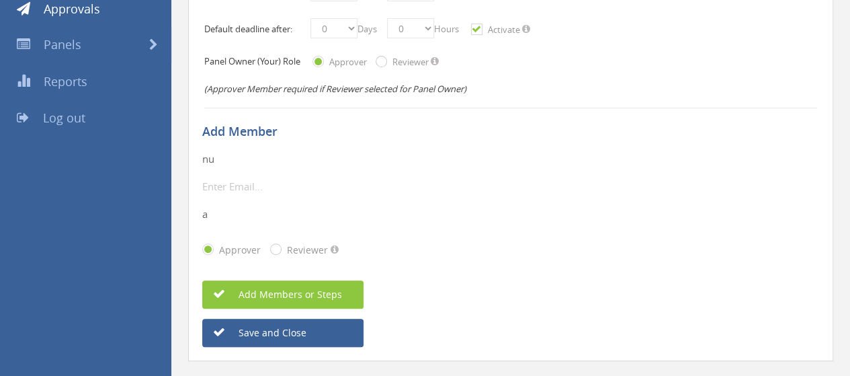
click at [278, 205] on input "a" at bounding box center [279, 213] width 155 height 17
click at [267, 185] on input "email" at bounding box center [279, 185] width 155 height 17
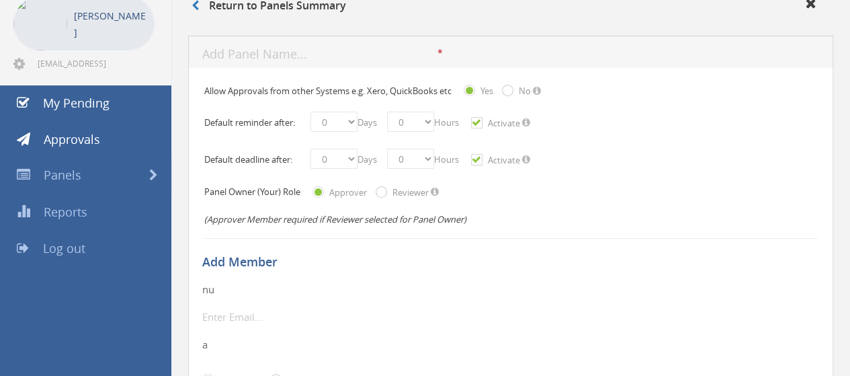
scroll to position [67, 0]
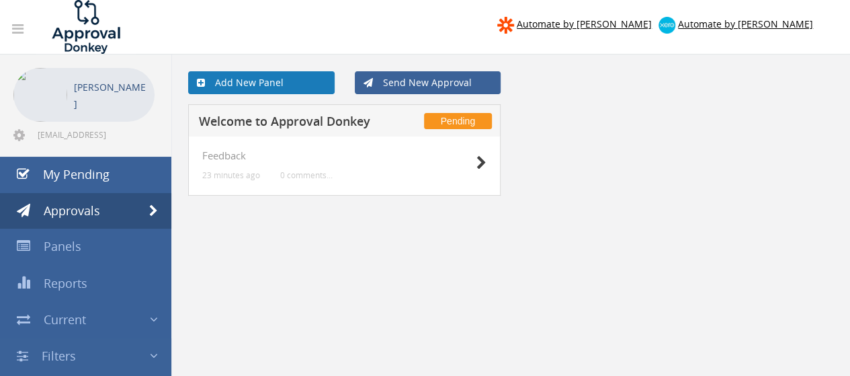
click at [218, 85] on link "Add New Panel" at bounding box center [261, 82] width 146 height 23
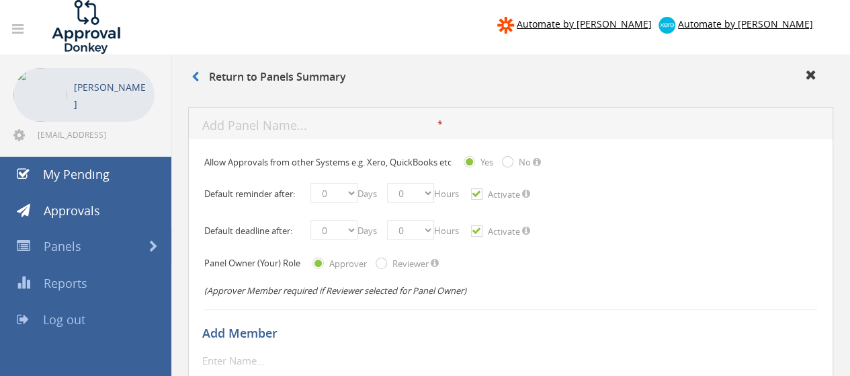
click at [337, 130] on input "text" at bounding box center [319, 126] width 235 height 17
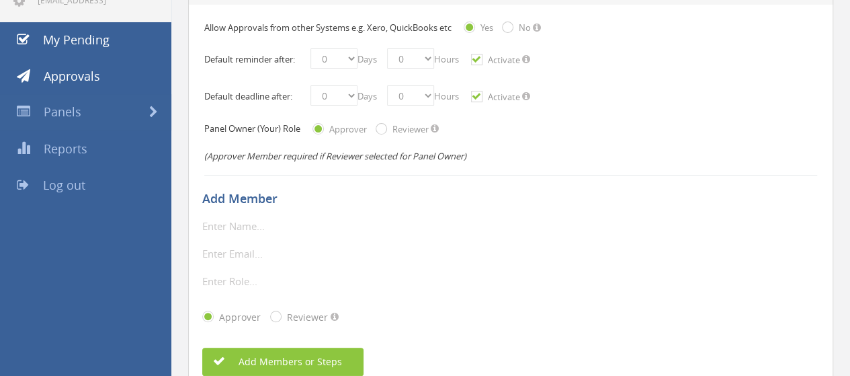
scroll to position [202, 0]
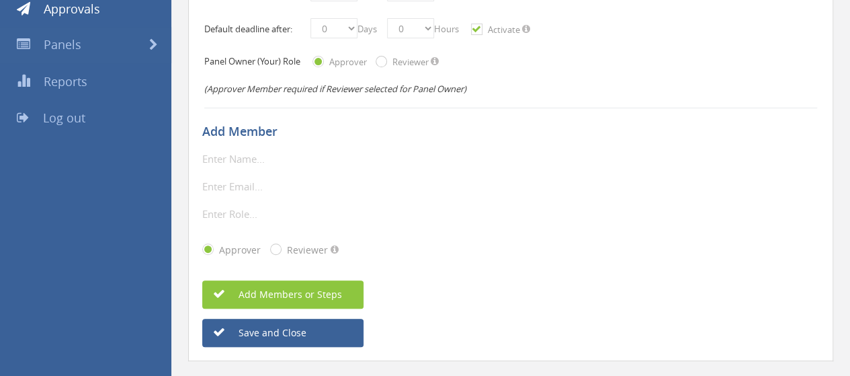
type input "panel 1"
click at [243, 163] on input "text" at bounding box center [279, 158] width 155 height 17
type input "nurul"
click at [262, 183] on input "email" at bounding box center [279, 185] width 155 height 17
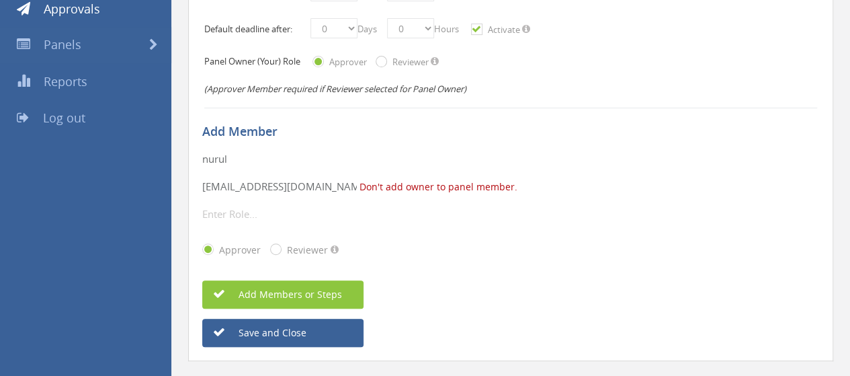
click at [282, 206] on input "text" at bounding box center [279, 213] width 155 height 17
drag, startPoint x: 294, startPoint y: 185, endPoint x: 117, endPoint y: 182, distance: 177.4
click at [120, 184] on div "Automate by [PERSON_NAME] Automate by [PERSON_NAME] [PERSON_NAME] [EMAIL_ADDRES…" at bounding box center [425, 101] width 850 height 606
type input "[EMAIL_ADDRESS][DOMAIN_NAME]"
click at [286, 212] on input "text" at bounding box center [279, 213] width 155 height 17
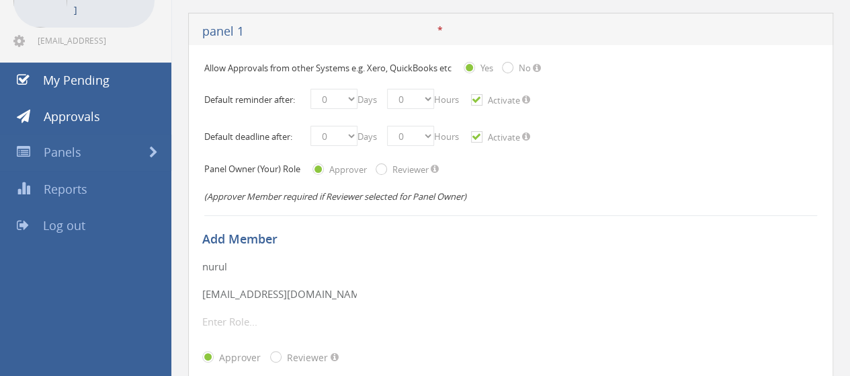
scroll to position [228, 0]
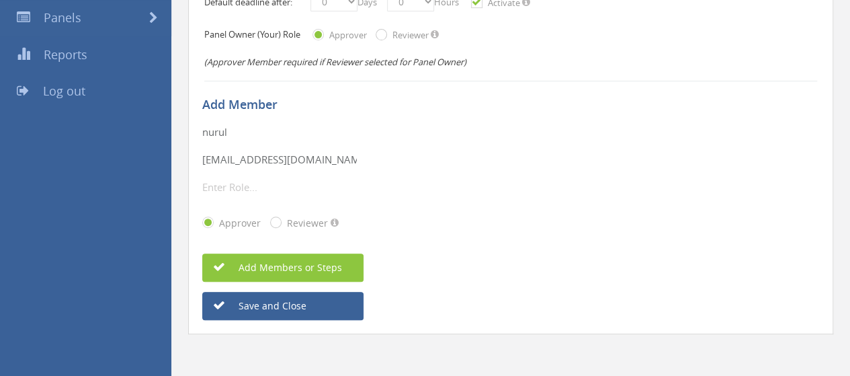
click at [213, 181] on input "text" at bounding box center [279, 186] width 155 height 17
drag, startPoint x: 325, startPoint y: 188, endPoint x: 181, endPoint y: 186, distance: 143.8
click at [181, 186] on div "panel 1 * The panel name is required. Input is not legal The panel name should …" at bounding box center [510, 125] width 659 height 507
drag, startPoint x: 273, startPoint y: 187, endPoint x: 169, endPoint y: 181, distance: 103.6
click at [169, 181] on div "Automate by [PERSON_NAME] Automate by [PERSON_NAME] [PERSON_NAME] [EMAIL_ADDRES…" at bounding box center [425, 75] width 850 height 606
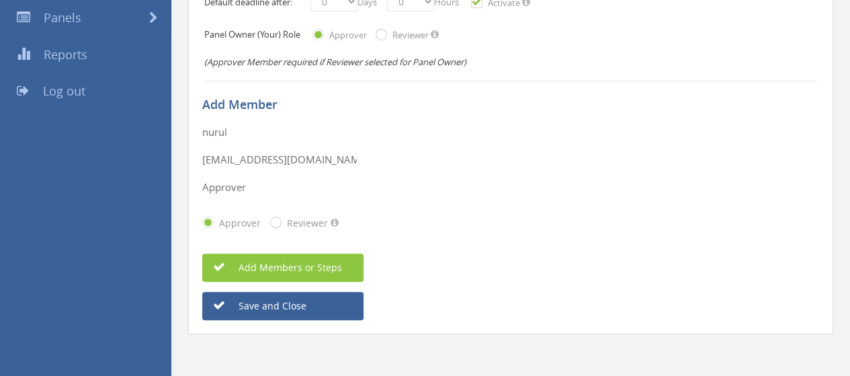
type input "Approver"
click at [426, 255] on div "Add Members or Steps" at bounding box center [510, 267] width 617 height 28
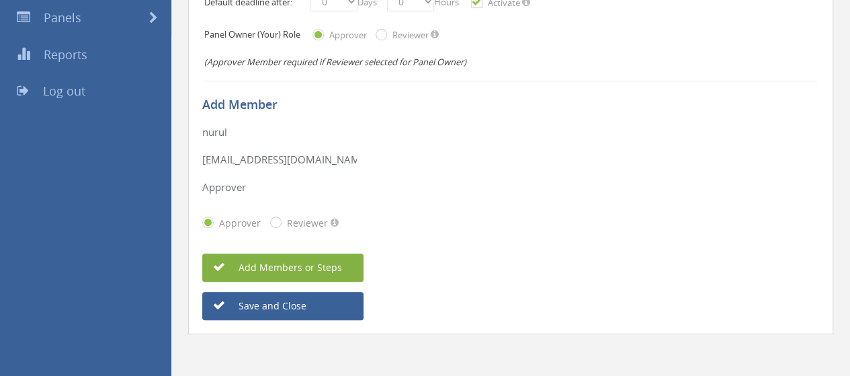
click at [324, 269] on span "Add Members or Steps" at bounding box center [276, 267] width 132 height 13
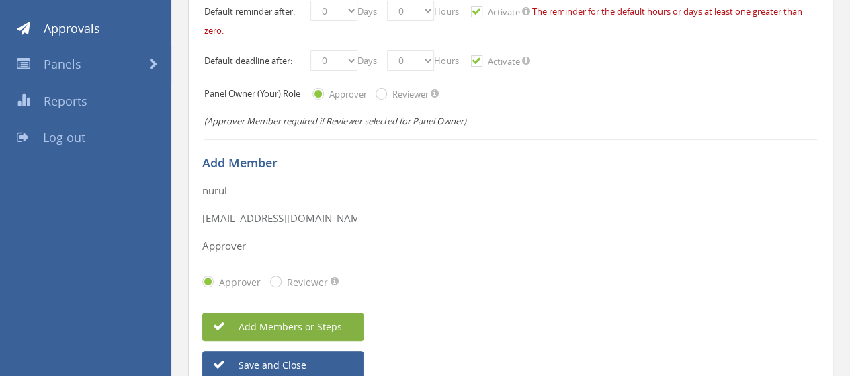
scroll to position [107, 0]
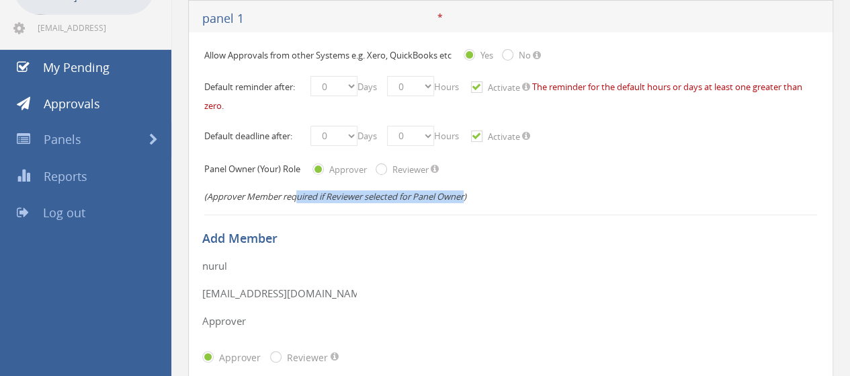
drag, startPoint x: 296, startPoint y: 192, endPoint x: 468, endPoint y: 202, distance: 172.3
click at [468, 202] on div "(Approver Member required if Reviewer selected for Panel Owner)" at bounding box center [510, 196] width 613 height 26
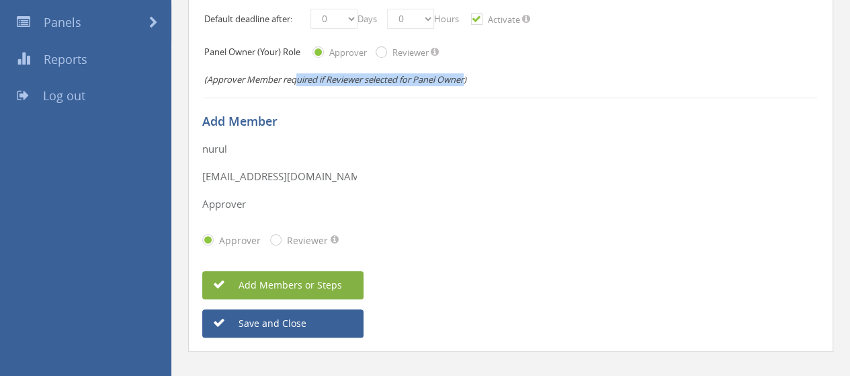
scroll to position [241, 0]
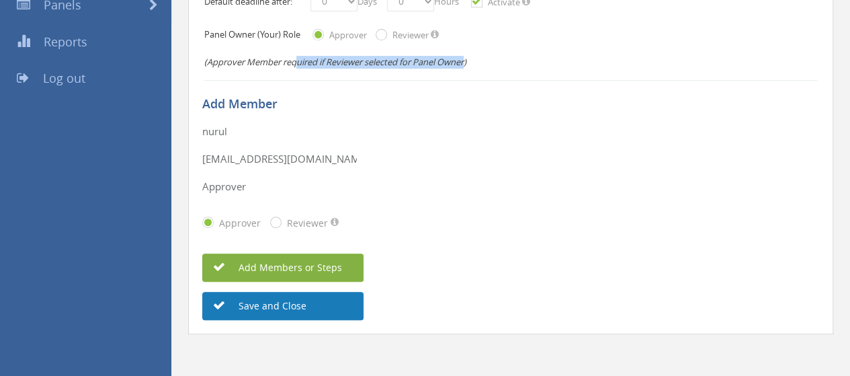
click at [336, 304] on button "Save and Close" at bounding box center [282, 306] width 161 height 28
click at [292, 302] on button "Save and Close" at bounding box center [282, 306] width 161 height 28
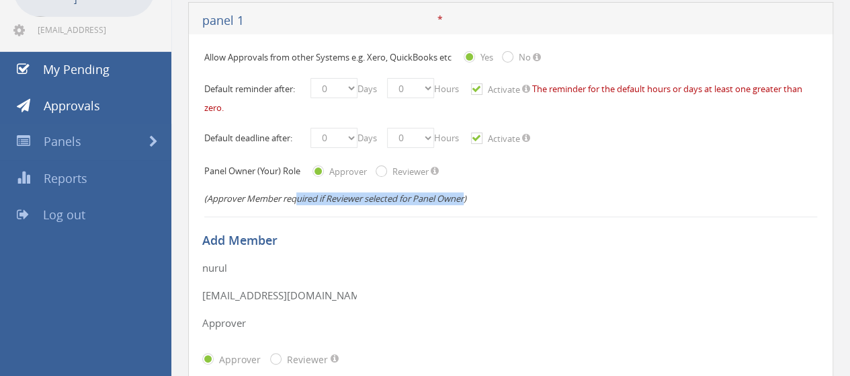
scroll to position [0, 0]
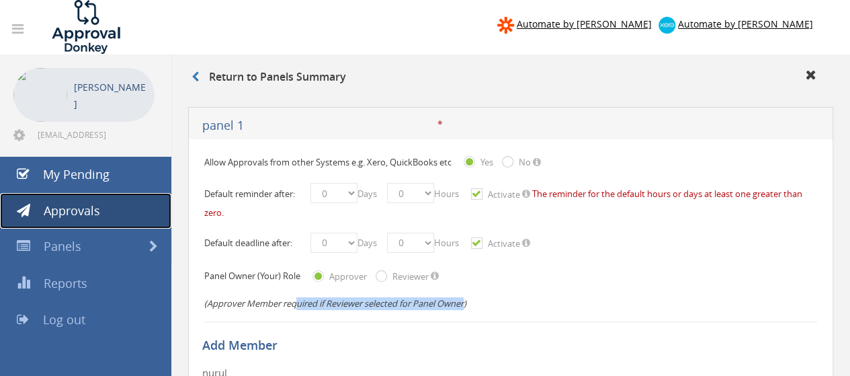
click at [83, 210] on span "Approvals" at bounding box center [72, 210] width 56 height 16
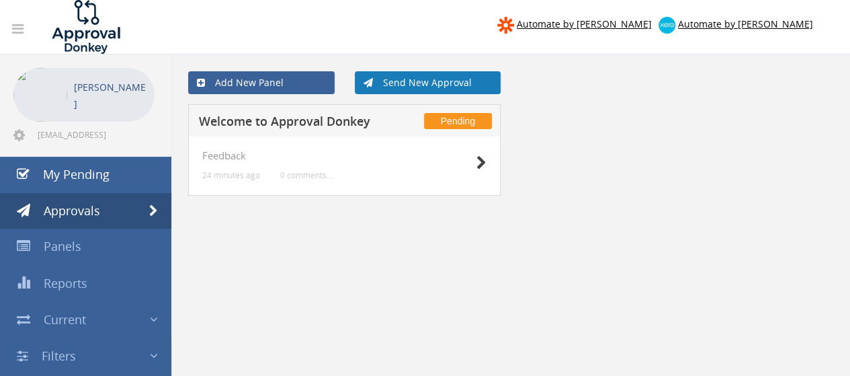
click at [400, 91] on link "Send New Approval" at bounding box center [428, 82] width 146 height 23
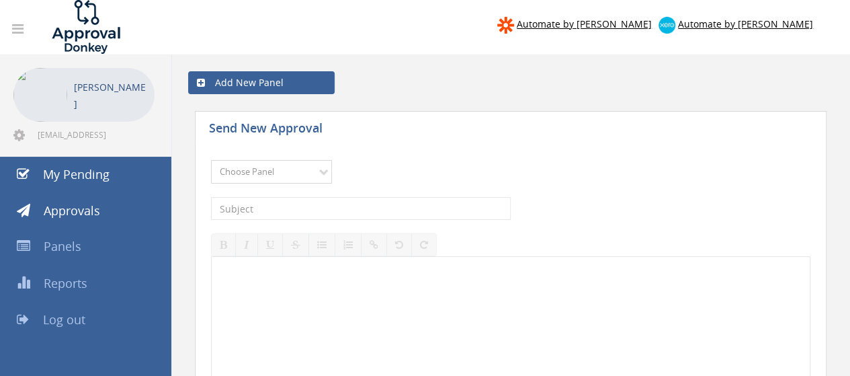
click at [271, 170] on select "Choose Panel Feedback" at bounding box center [271, 172] width 121 height 24
click at [211, 160] on select "Choose Panel Feedback" at bounding box center [271, 172] width 121 height 24
click at [316, 171] on select "Choose Panel Feedback" at bounding box center [271, 172] width 121 height 24
select select "14084"
click at [211, 160] on select "Choose Panel Feedback" at bounding box center [271, 172] width 121 height 24
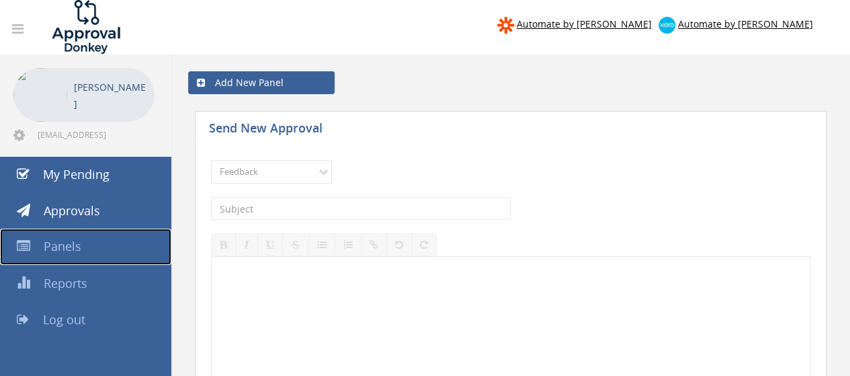
click at [98, 241] on link "Panels" at bounding box center [85, 246] width 171 height 36
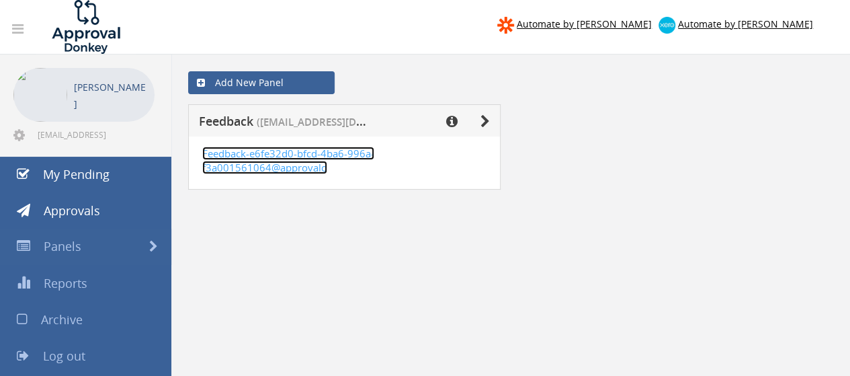
click at [273, 166] on link "Feedback-e6fe32d0-bfcd-4ba6-996a-f3a001561064@approvald" at bounding box center [288, 160] width 172 height 28
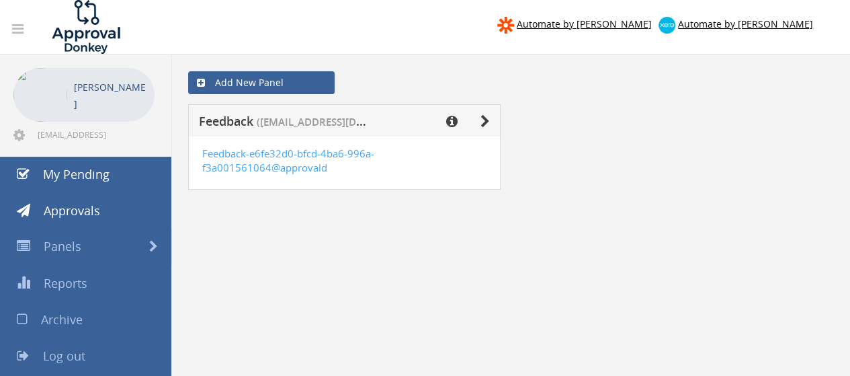
click at [416, 231] on div "Add New Panel Feedback ([EMAIL_ADDRESS][DOMAIN_NAME]) Feedback-e6fe32d0-bfcd-4b…" at bounding box center [510, 143] width 659 height 179
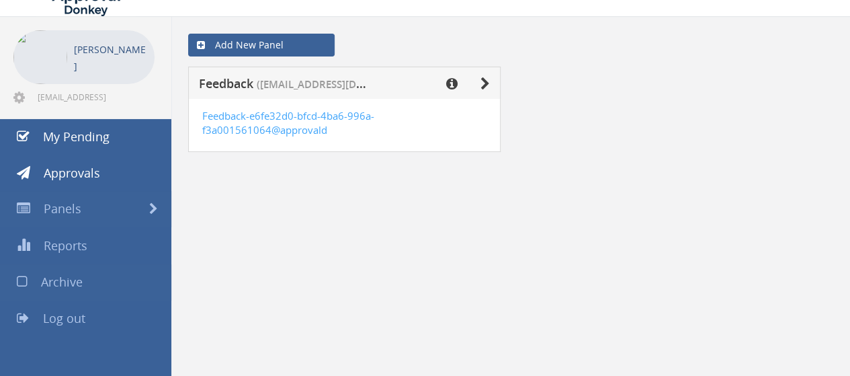
scroll to position [54, 0]
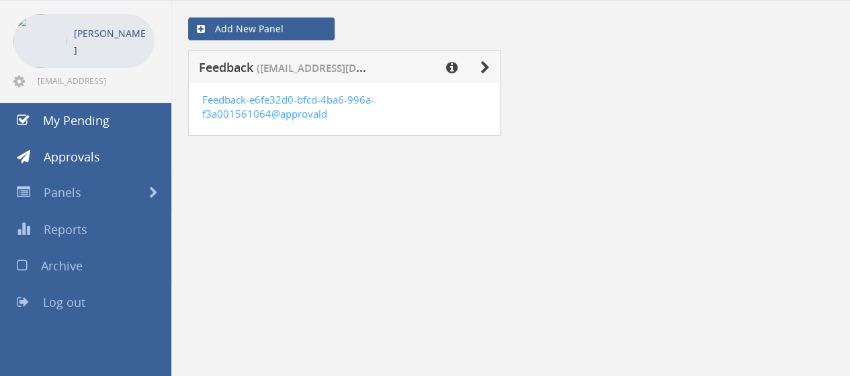
click at [39, 265] on link "Archive" at bounding box center [85, 266] width 171 height 36
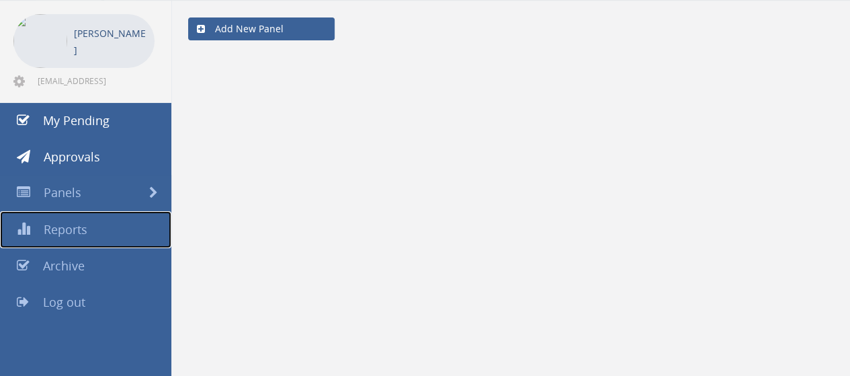
click at [75, 230] on span "Reports" at bounding box center [66, 229] width 44 height 16
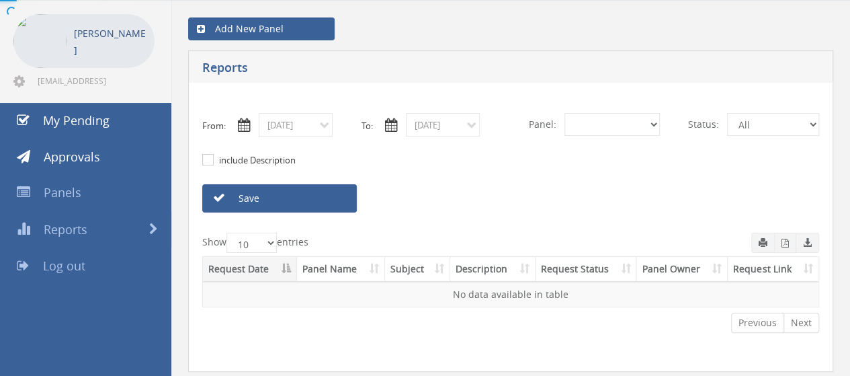
select select "number:0"
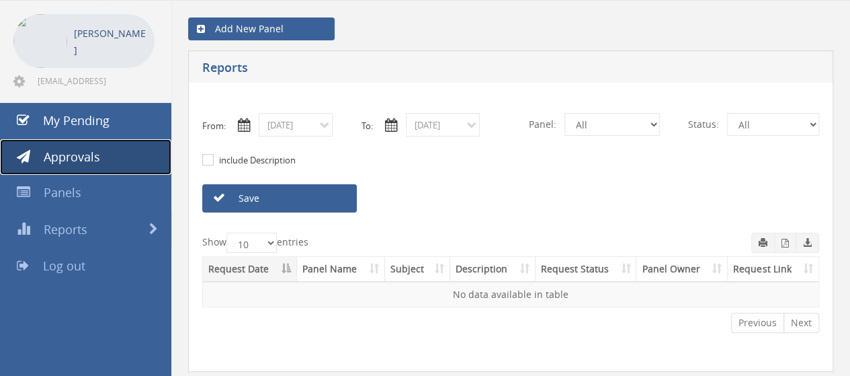
click at [77, 163] on span "Approvals" at bounding box center [72, 157] width 56 height 16
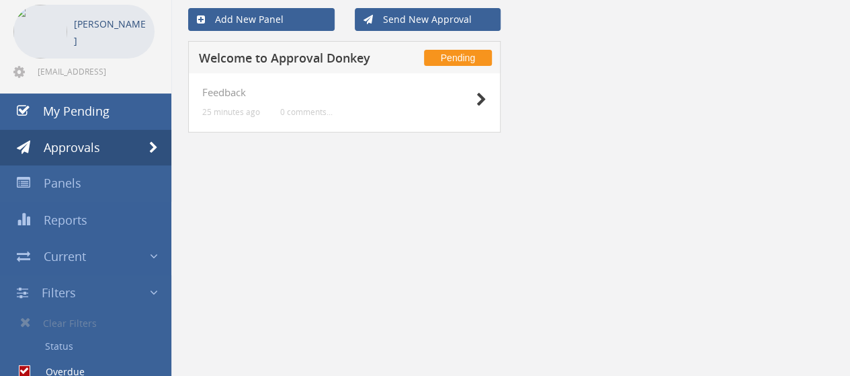
scroll to position [54, 0]
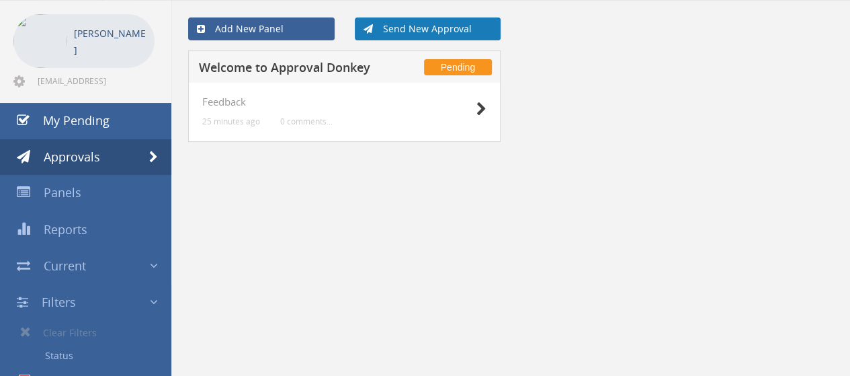
click at [396, 28] on link "Send New Approval" at bounding box center [428, 28] width 146 height 23
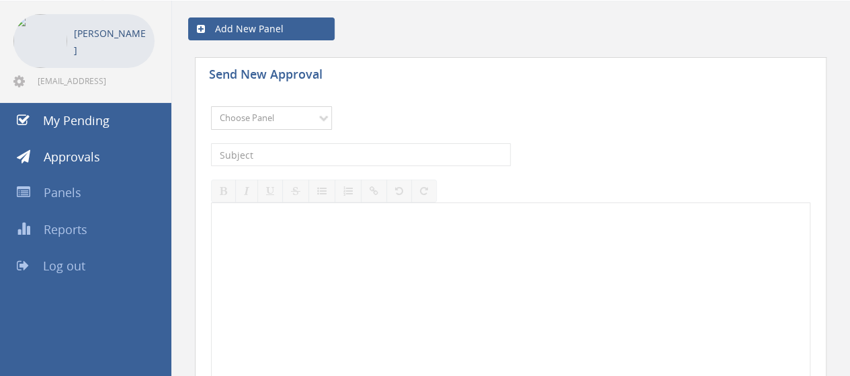
click at [279, 120] on select "Choose Panel Feedback" at bounding box center [271, 118] width 121 height 24
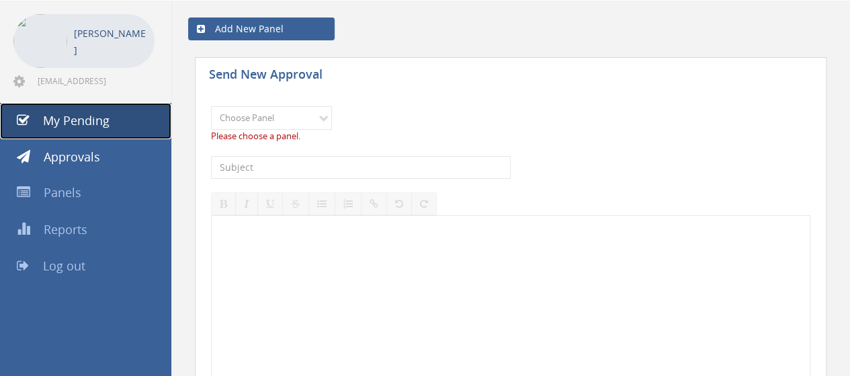
drag, startPoint x: 91, startPoint y: 111, endPoint x: 98, endPoint y: 100, distance: 12.7
click at [91, 111] on link "My Pending" at bounding box center [85, 121] width 171 height 36
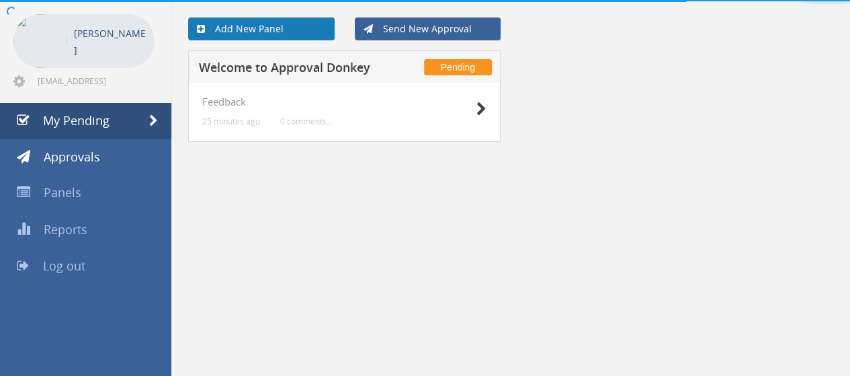
click at [216, 33] on link "Add New Panel" at bounding box center [261, 28] width 146 height 23
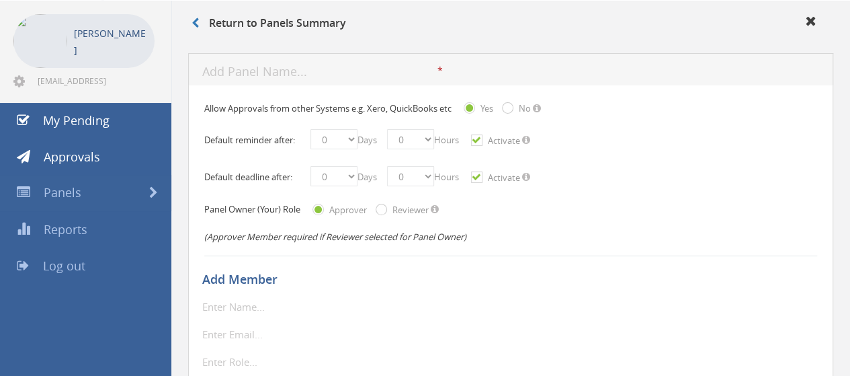
click at [254, 76] on input "text" at bounding box center [319, 72] width 235 height 17
type input "panel 1"
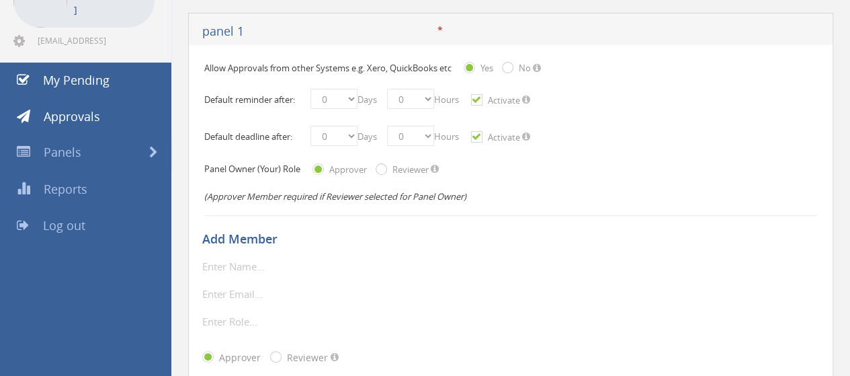
scroll to position [188, 0]
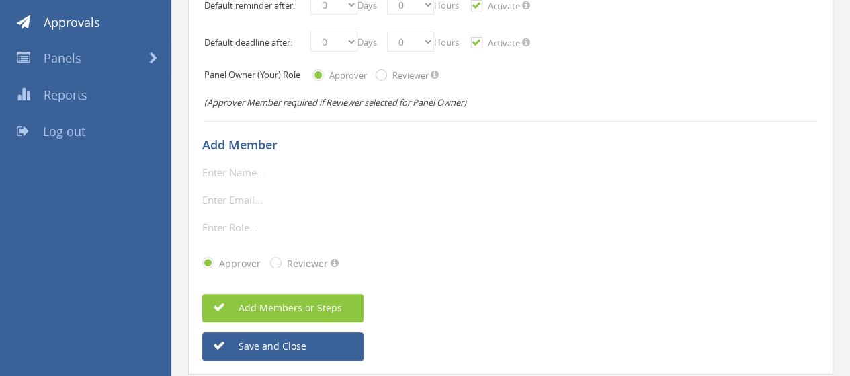
click at [282, 174] on input "text" at bounding box center [279, 171] width 155 height 17
type input "nurul"
click at [269, 196] on input "email" at bounding box center [279, 199] width 155 height 17
type input "[EMAIL_ADDRESS][DOMAIN_NAME]"
click at [274, 230] on input "text" at bounding box center [279, 226] width 155 height 17
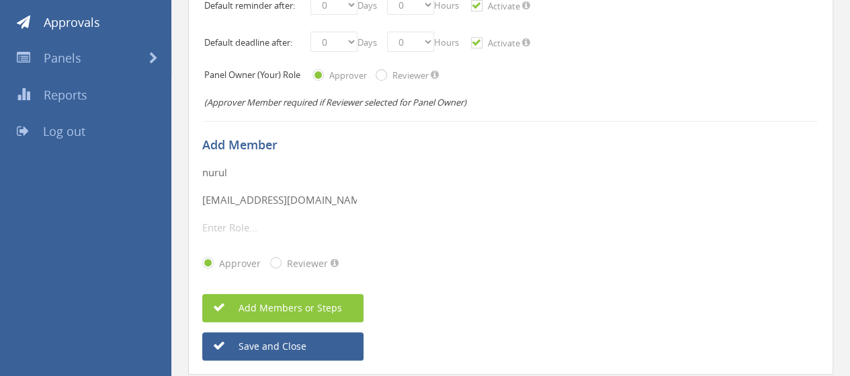
click at [263, 222] on input "text" at bounding box center [279, 226] width 155 height 17
type input "approver"
click at [274, 261] on input "Single radio Two" at bounding box center [274, 263] width 9 height 9
radio input "true"
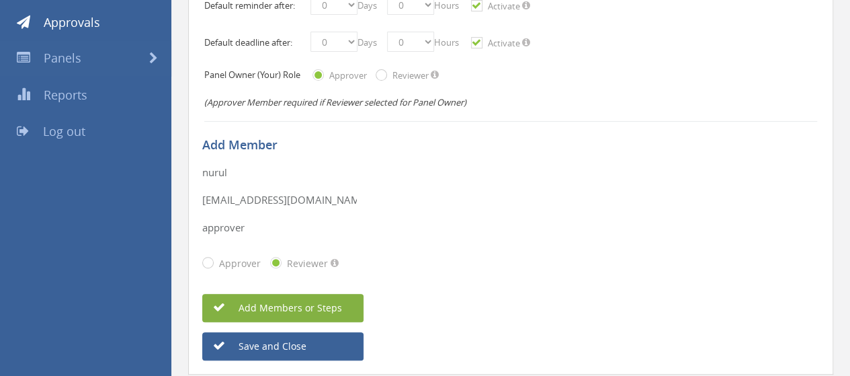
click at [290, 302] on span "Add Members or Steps" at bounding box center [276, 307] width 132 height 13
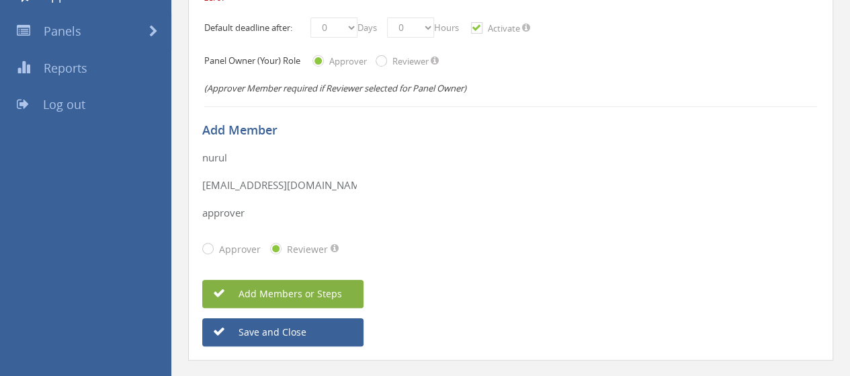
scroll to position [241, 0]
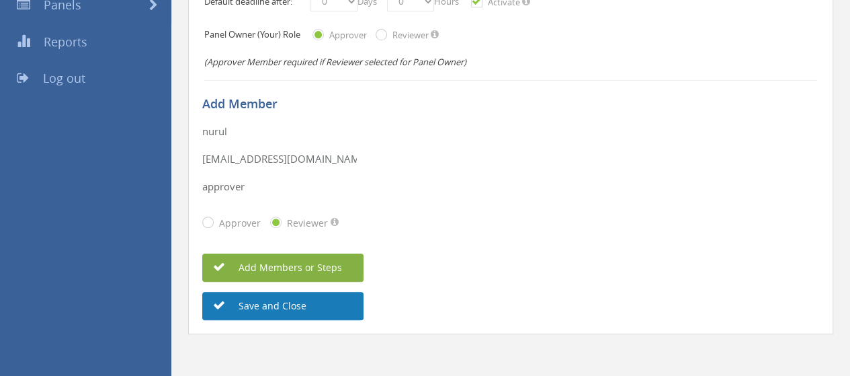
click at [326, 300] on button "Save and Close" at bounding box center [282, 306] width 161 height 28
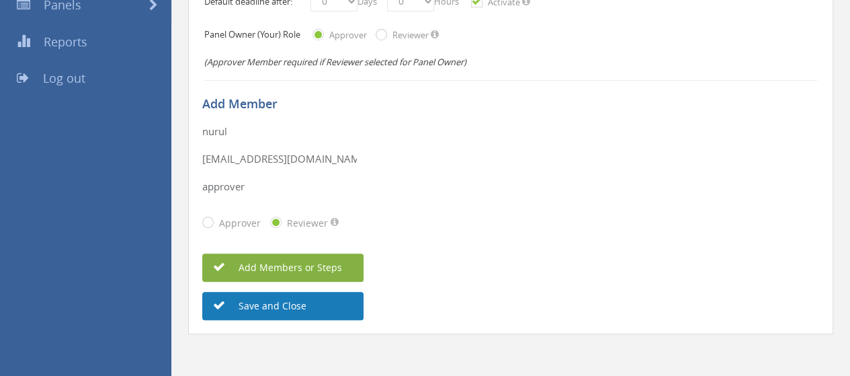
click at [270, 296] on button "Save and Close" at bounding box center [282, 306] width 161 height 28
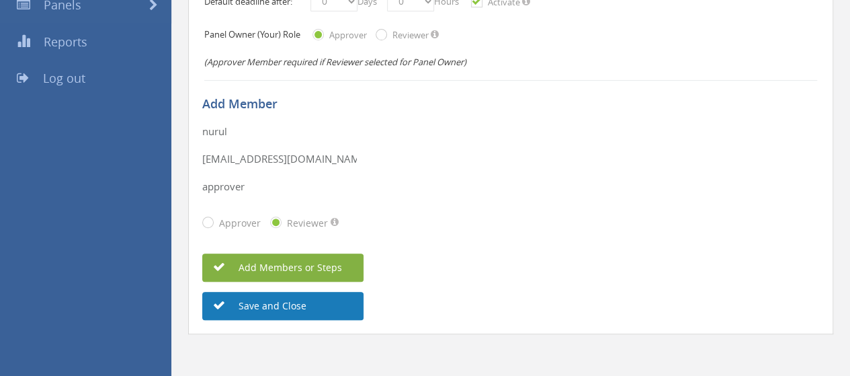
click at [265, 317] on button "Save and Close" at bounding box center [282, 306] width 161 height 28
click at [263, 303] on button "Save and Close" at bounding box center [282, 306] width 161 height 28
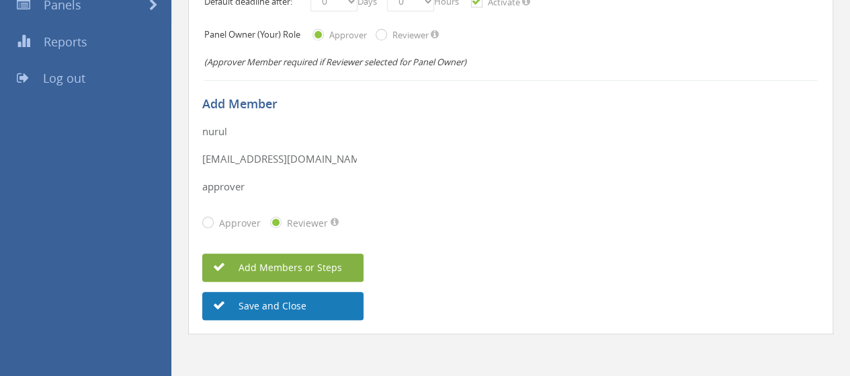
click at [263, 303] on button "Save and Close" at bounding box center [282, 306] width 161 height 28
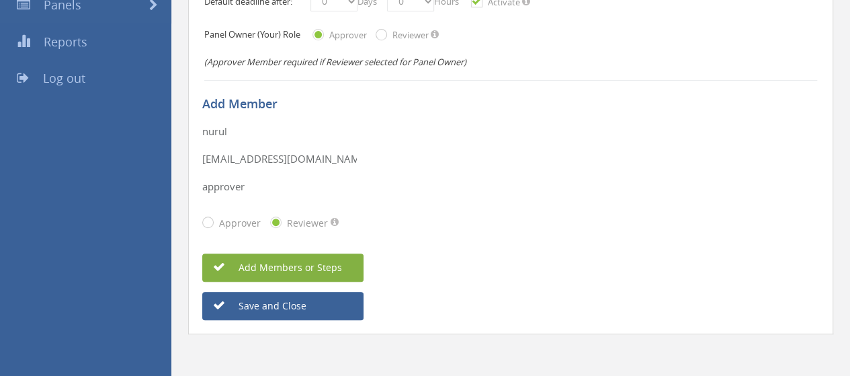
click at [536, 279] on div "Add Members or Steps" at bounding box center [510, 267] width 617 height 28
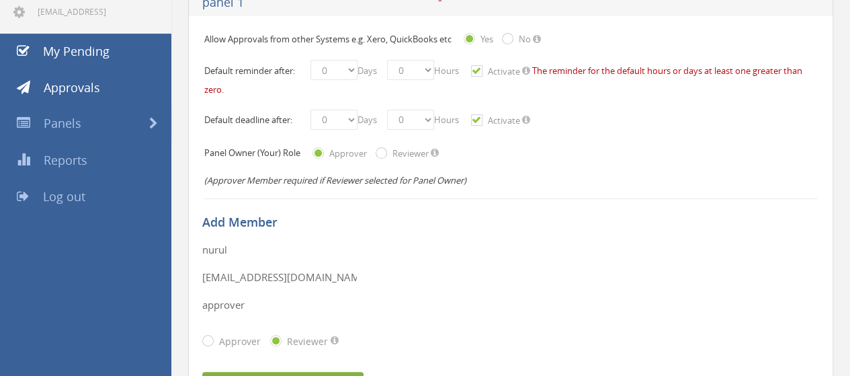
scroll to position [67, 0]
